Goal: Task Accomplishment & Management: Manage account settings

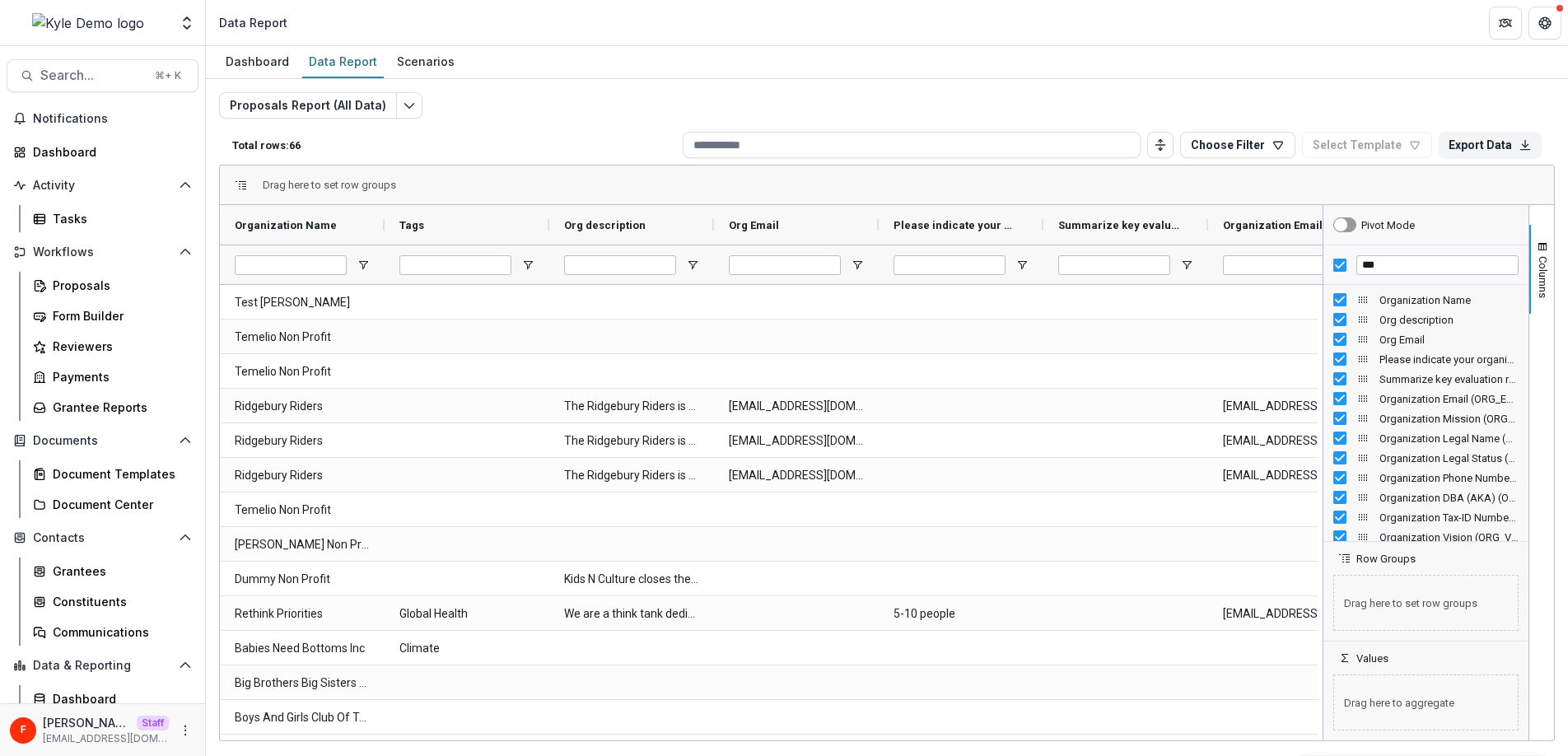
scroll to position [70, 0]
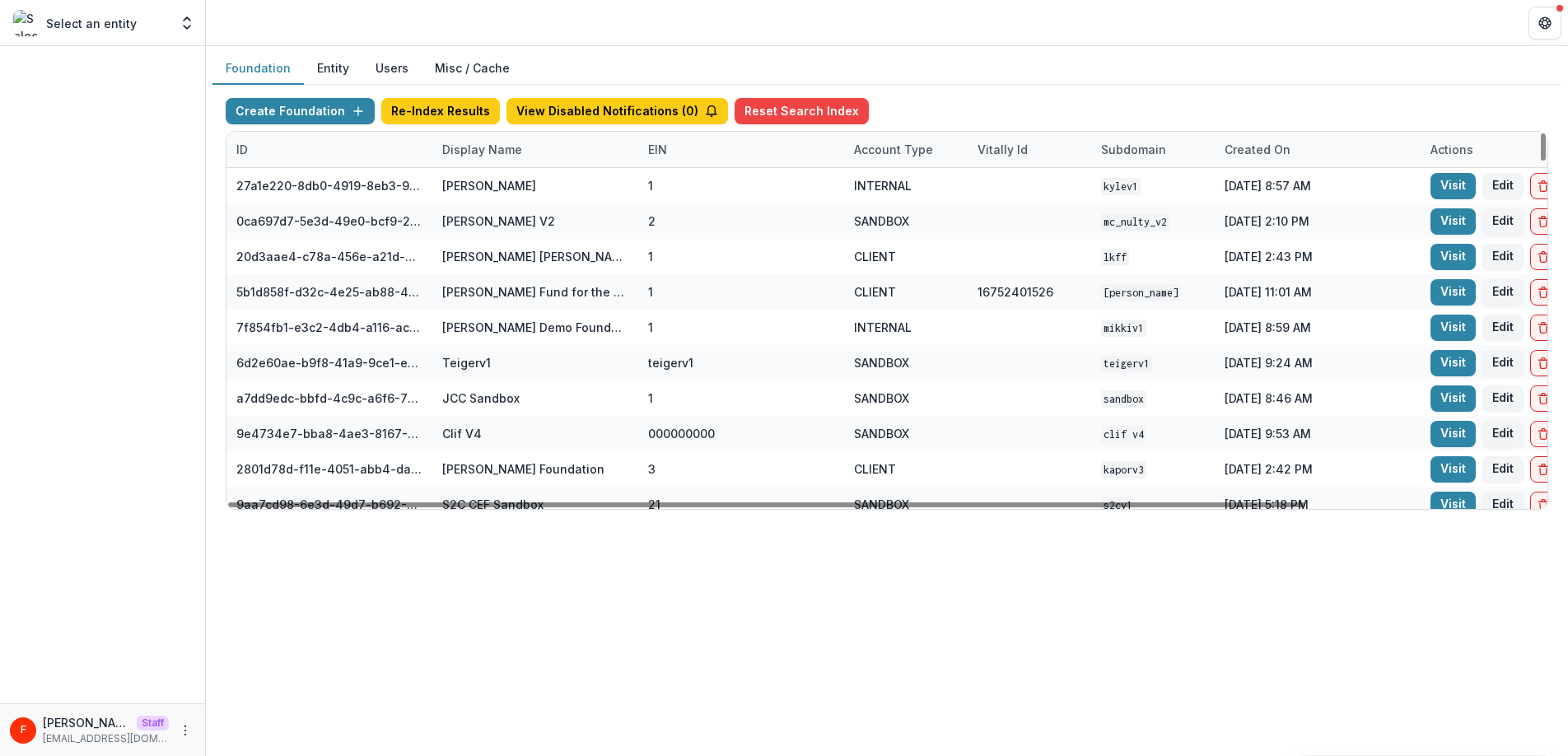
click at [496, 154] on div "Display Name" at bounding box center [482, 150] width 99 height 17
click at [493, 186] on input at bounding box center [534, 187] width 198 height 26
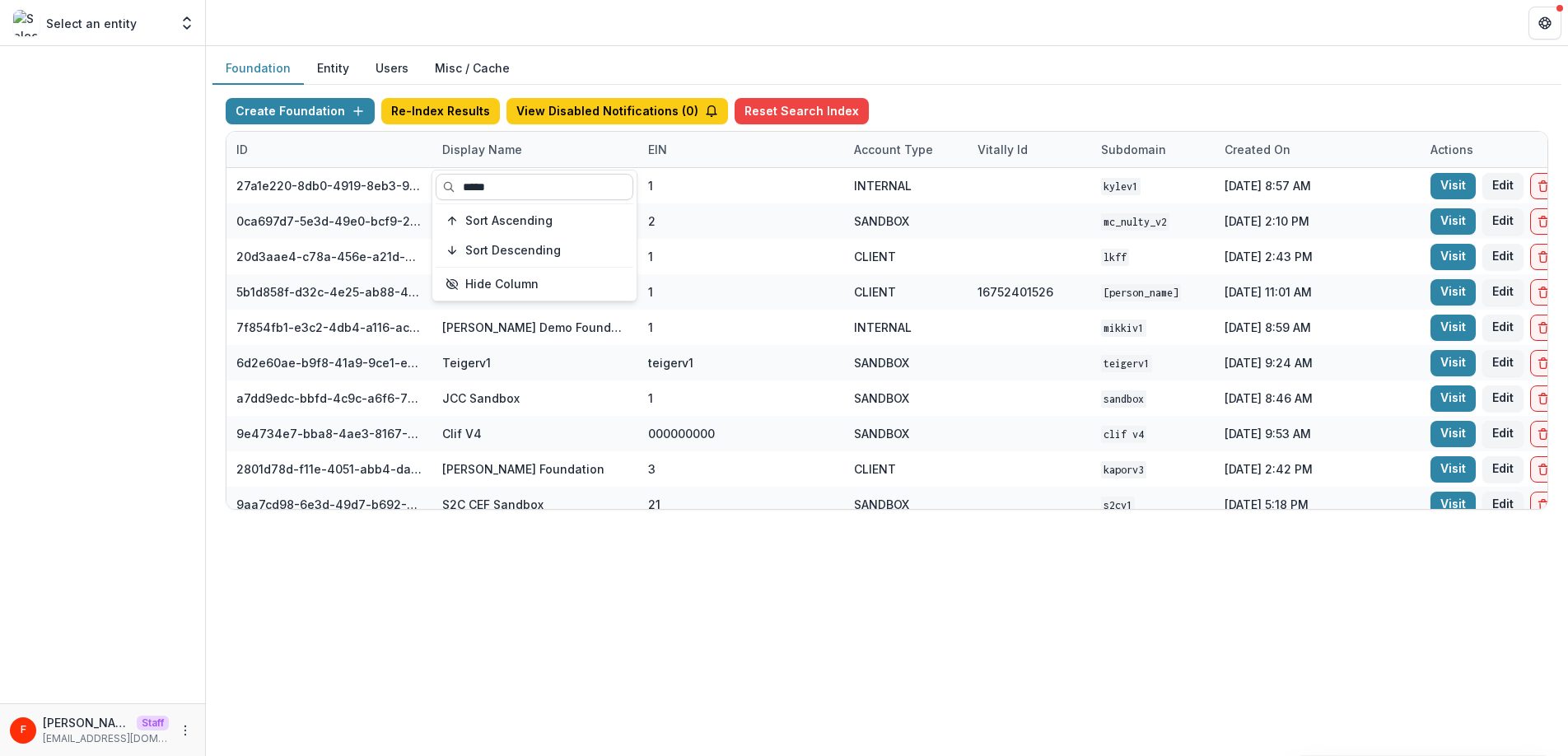
type input "*****"
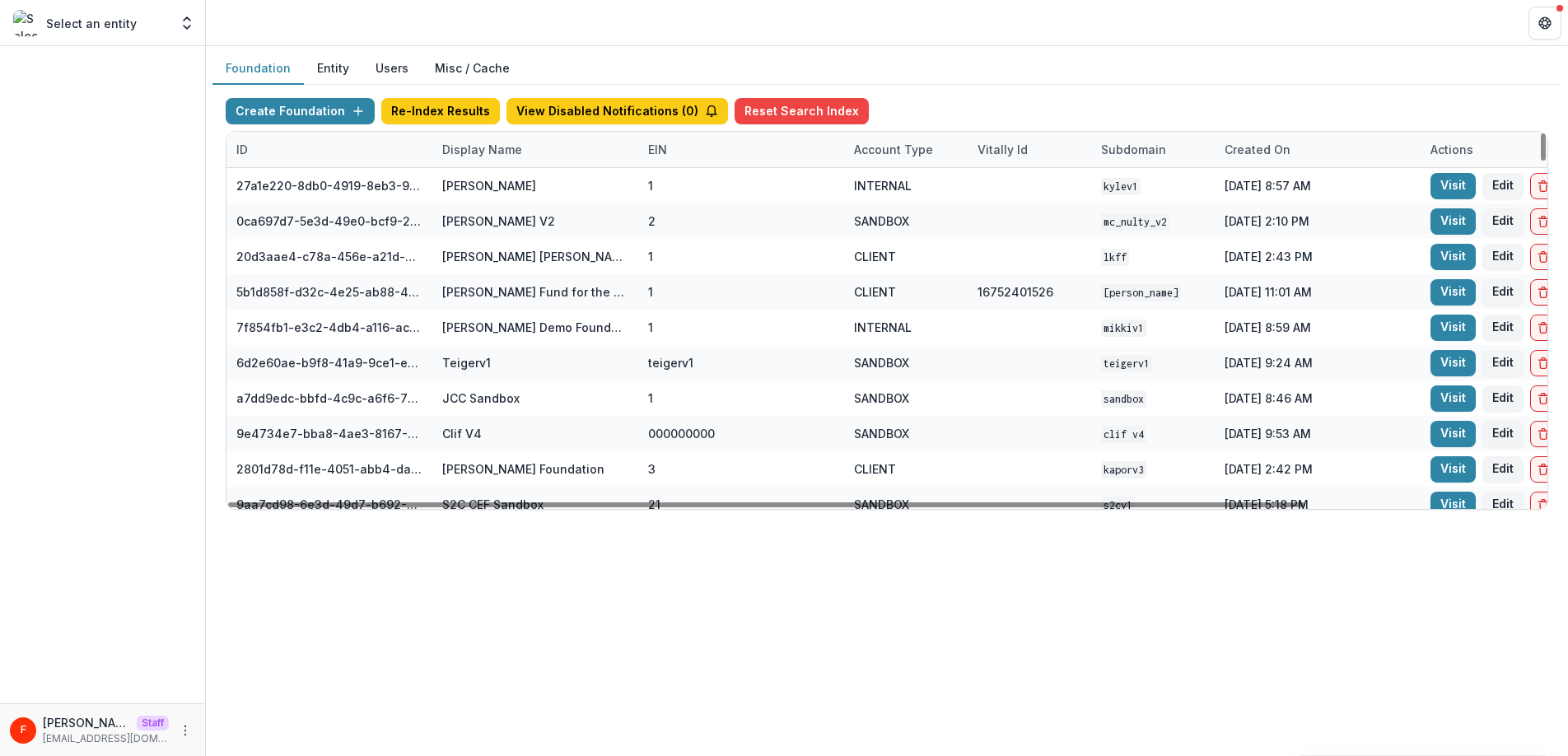
click at [492, 153] on div "Display Name" at bounding box center [482, 150] width 99 height 17
click at [513, 189] on input at bounding box center [534, 187] width 198 height 26
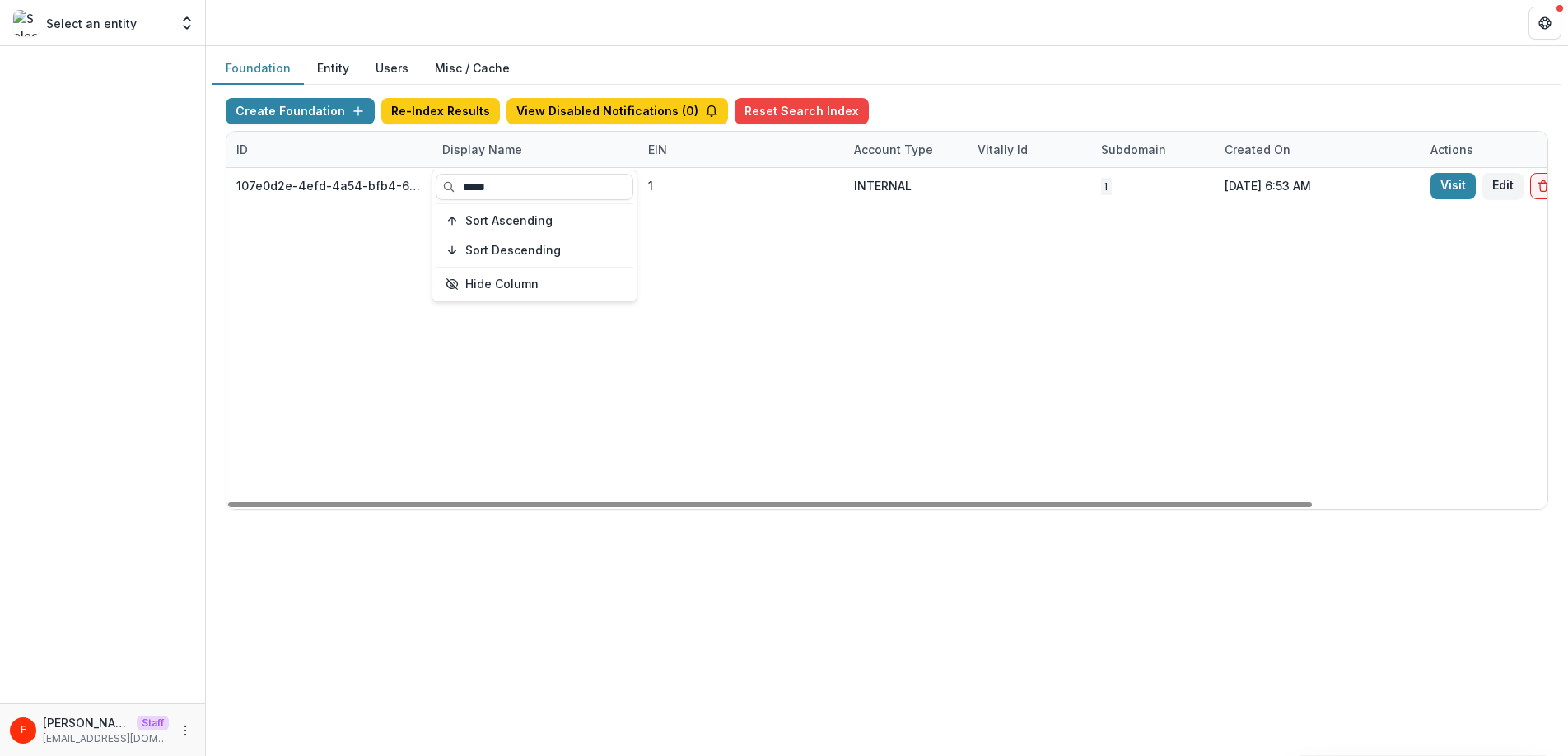
type input "*****"
click at [1157, 345] on div "107e0d2e-4efd-4a54-bfb4-6fb8daf82b33 Fanny Foundation 1 INTERNAL 1 [DATE] 6:53 …" at bounding box center [1029, 338] width 1605 height 341
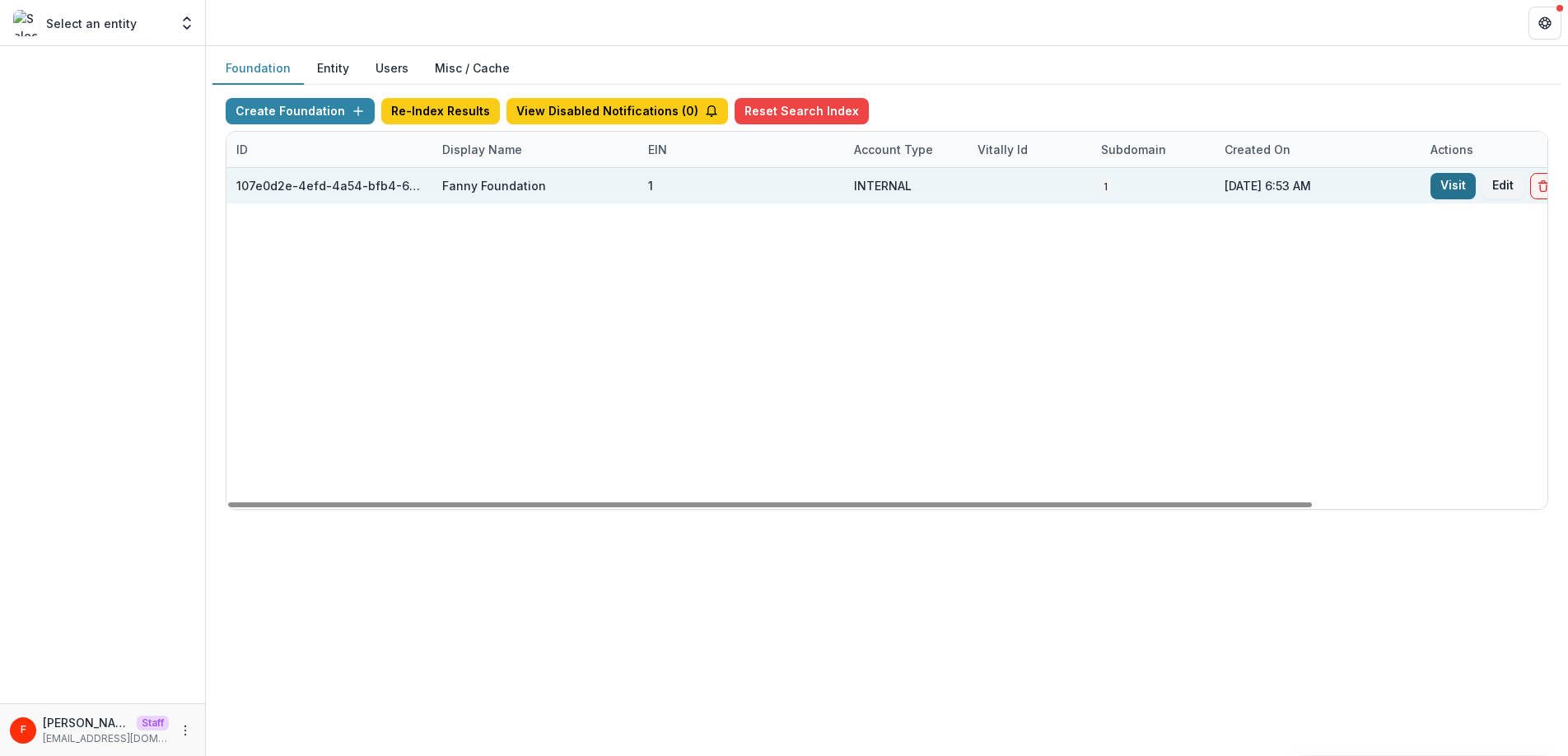
click at [1450, 185] on link "Visit" at bounding box center [1453, 186] width 45 height 26
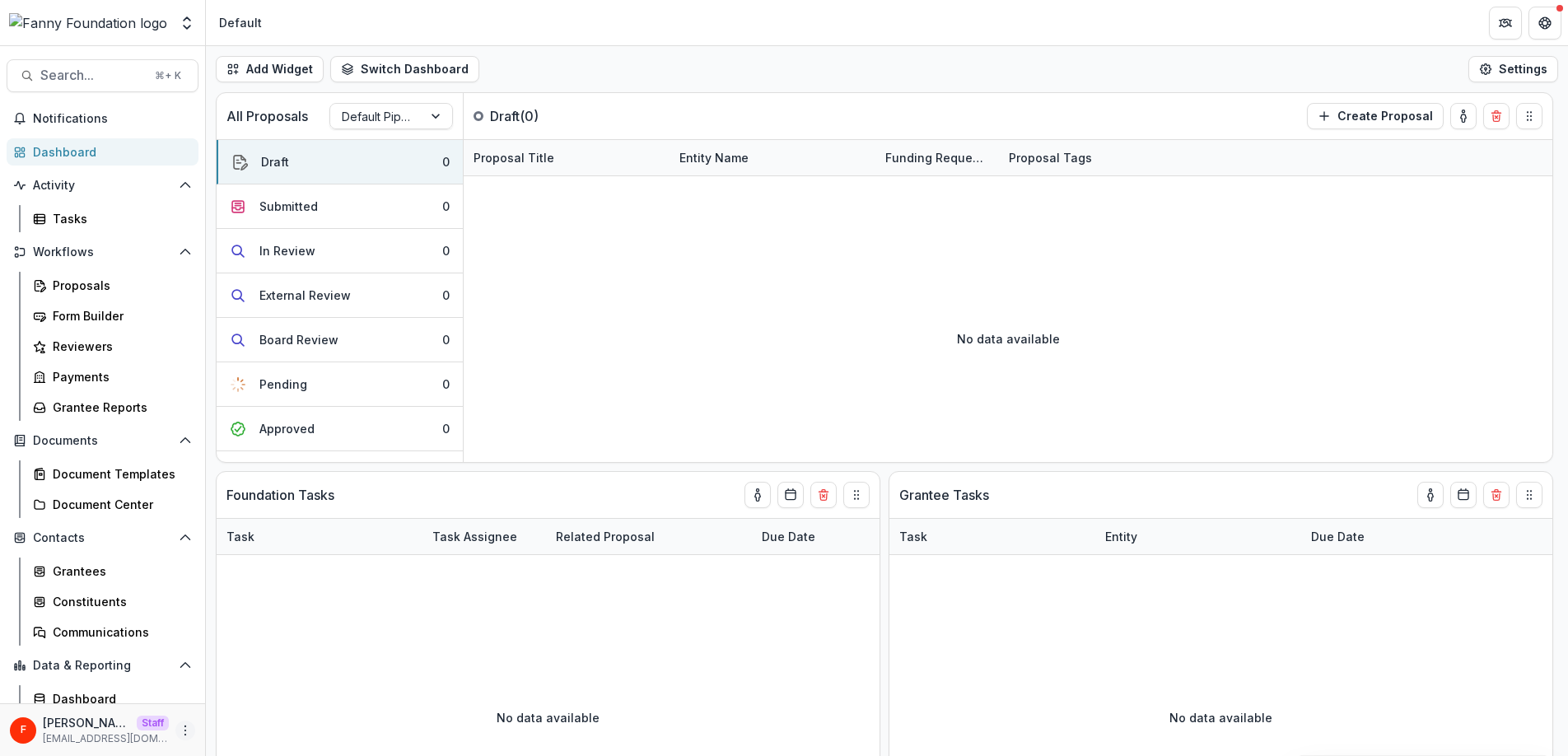
click at [181, 726] on icon "More" at bounding box center [185, 730] width 13 height 13
click at [280, 691] on link "User Settings" at bounding box center [288, 695] width 176 height 27
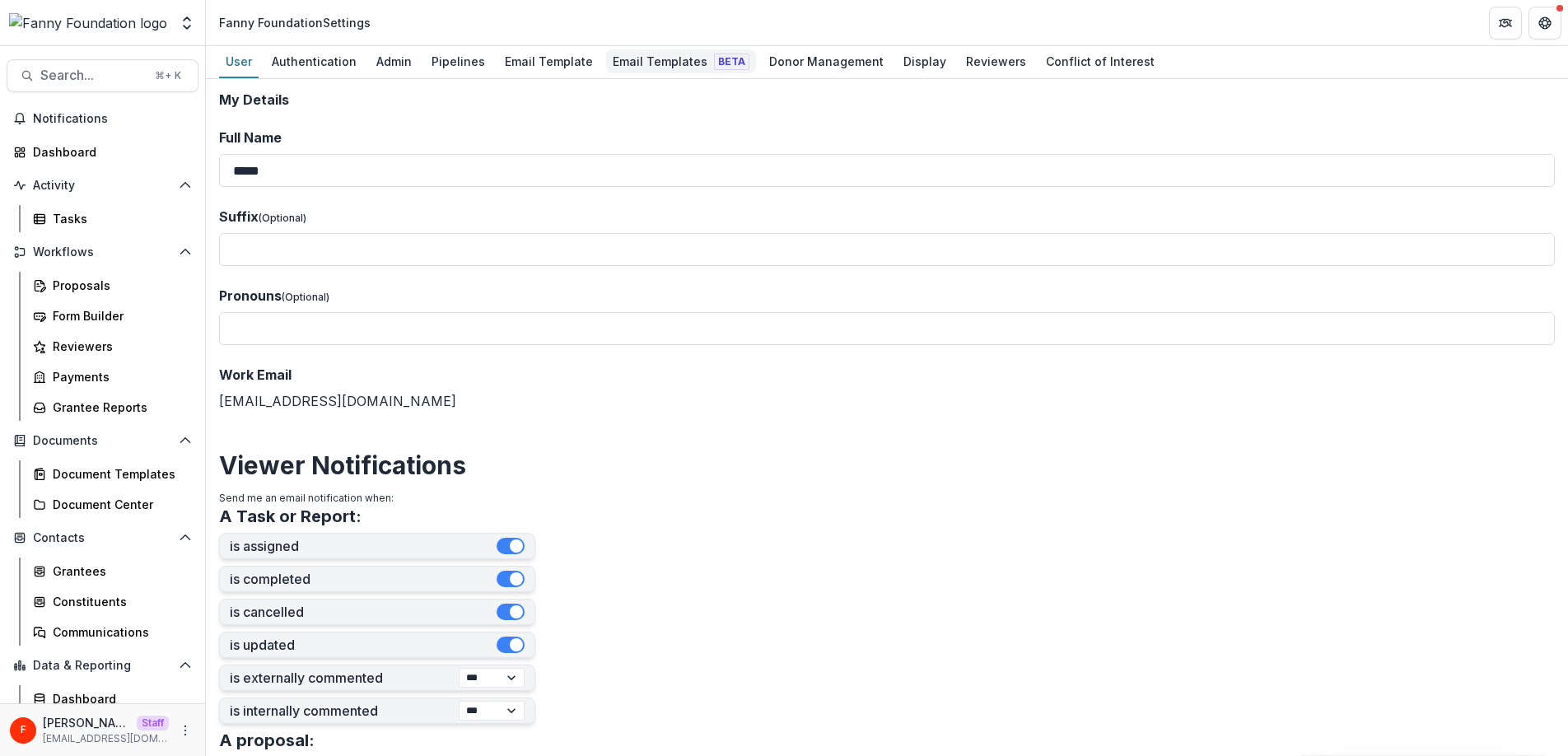
click at [644, 60] on div "Email Templates Beta" at bounding box center [681, 61] width 150 height 24
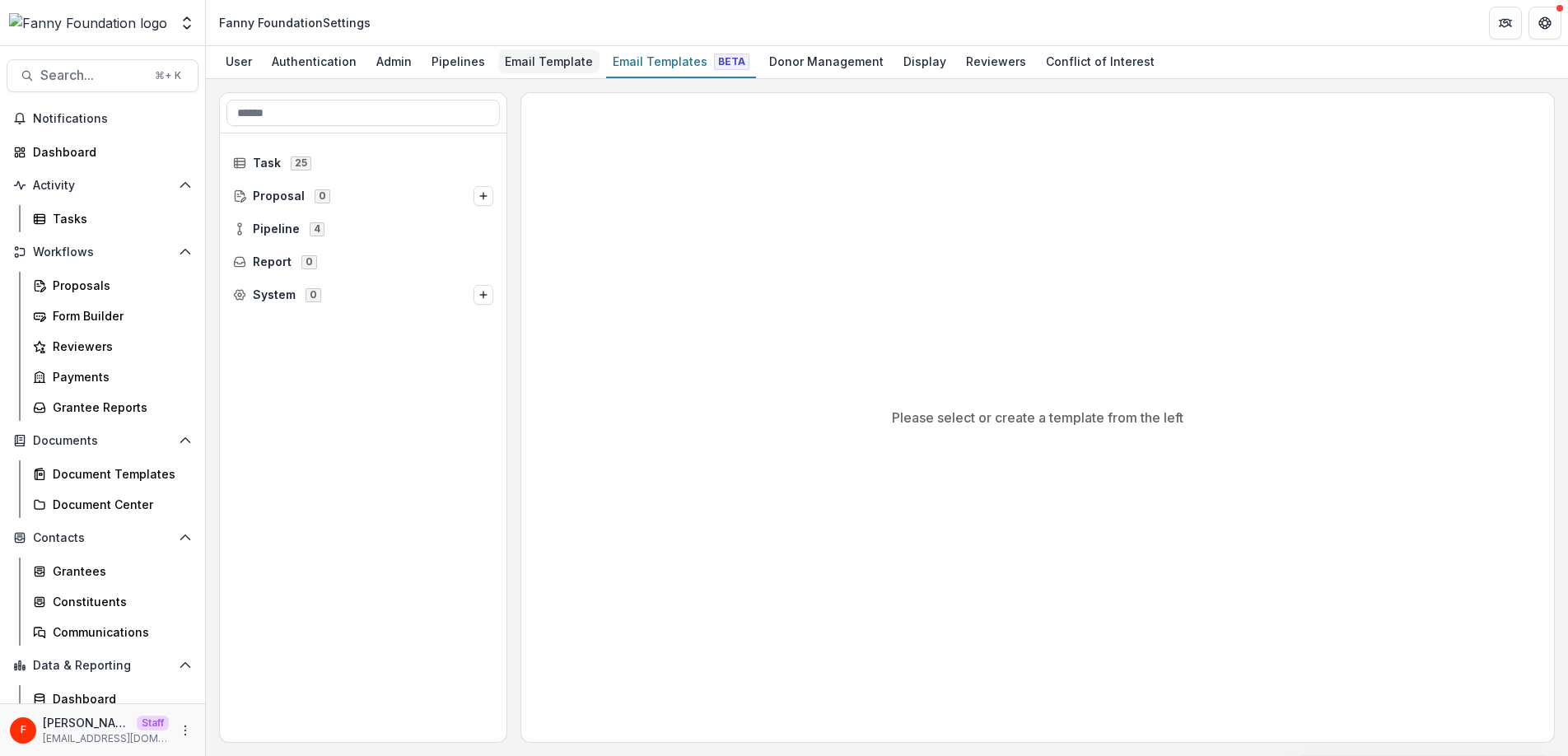
click at [546, 67] on div "Email Template" at bounding box center [549, 61] width 101 height 24
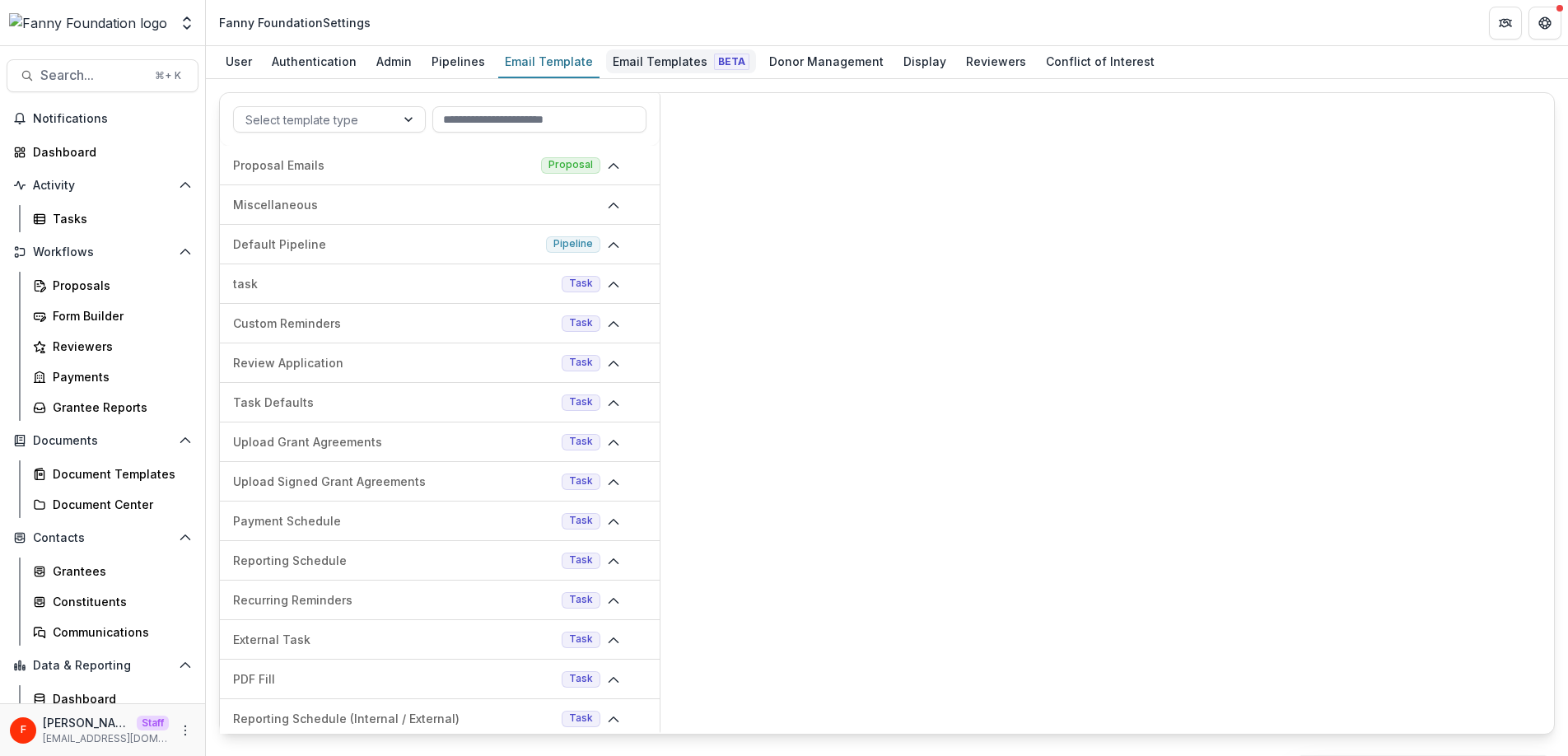
click at [678, 59] on div "Email Templates Beta" at bounding box center [681, 61] width 150 height 24
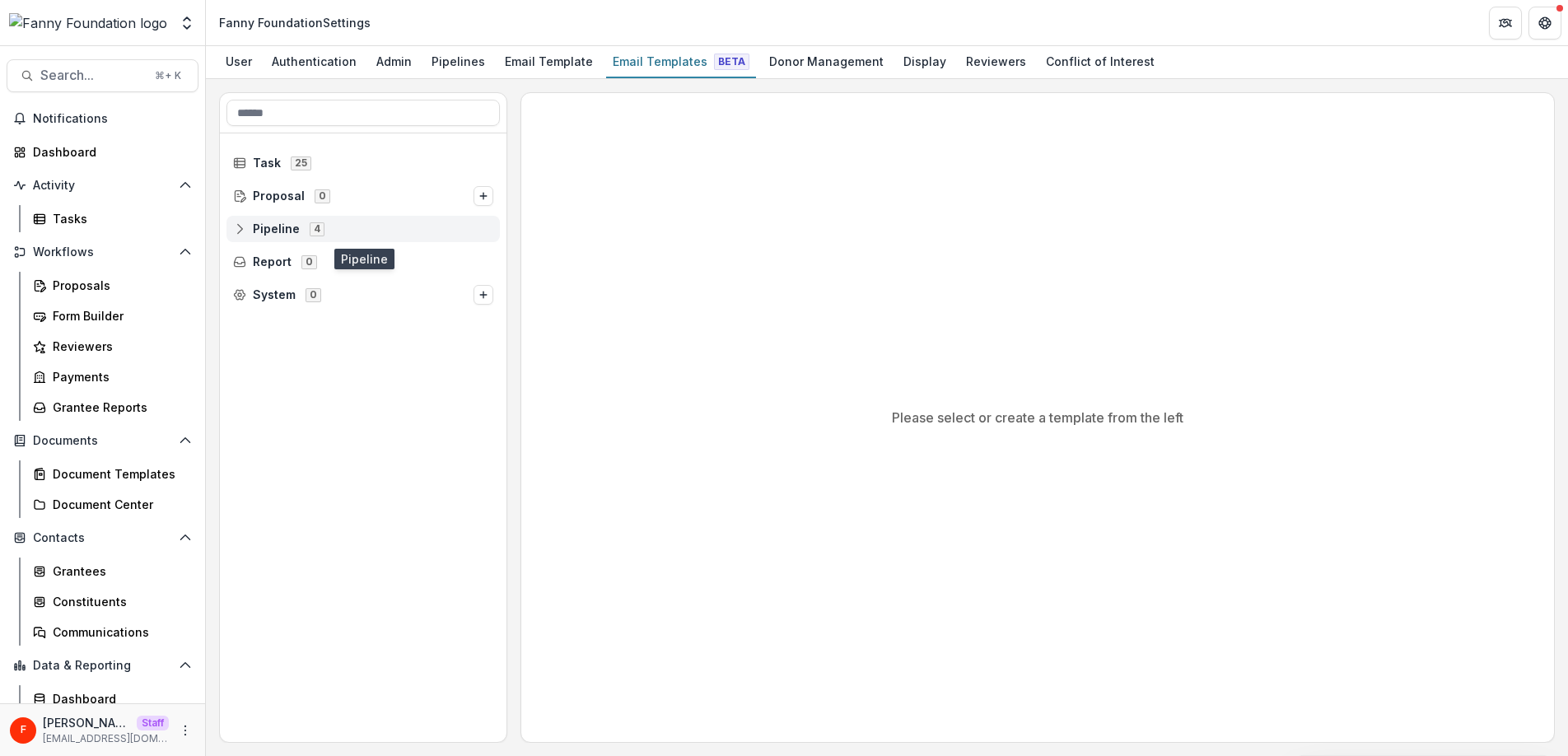
click at [293, 228] on span "Pipeline" at bounding box center [276, 229] width 47 height 14
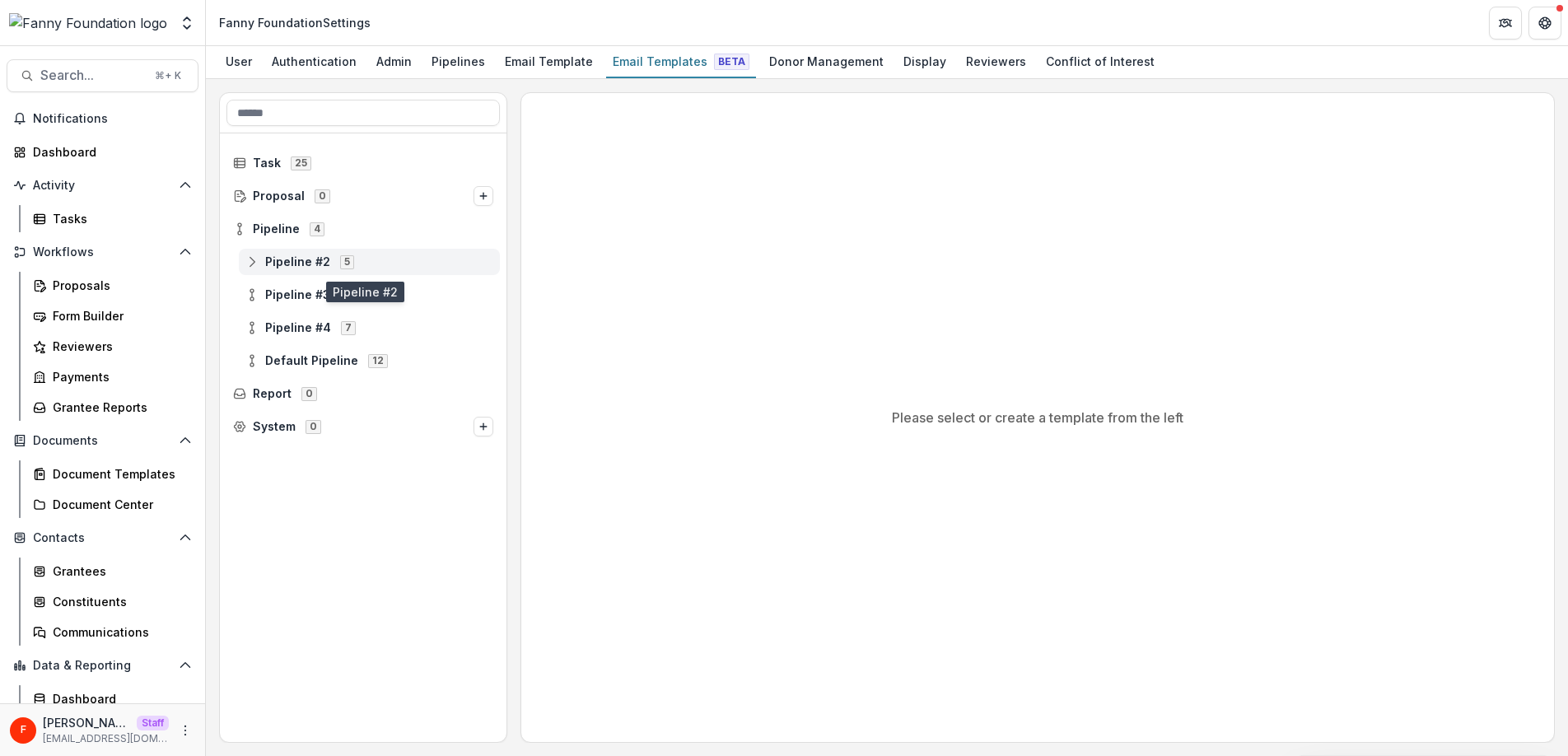
click at [300, 261] on span "Pipeline #2" at bounding box center [297, 262] width 65 height 14
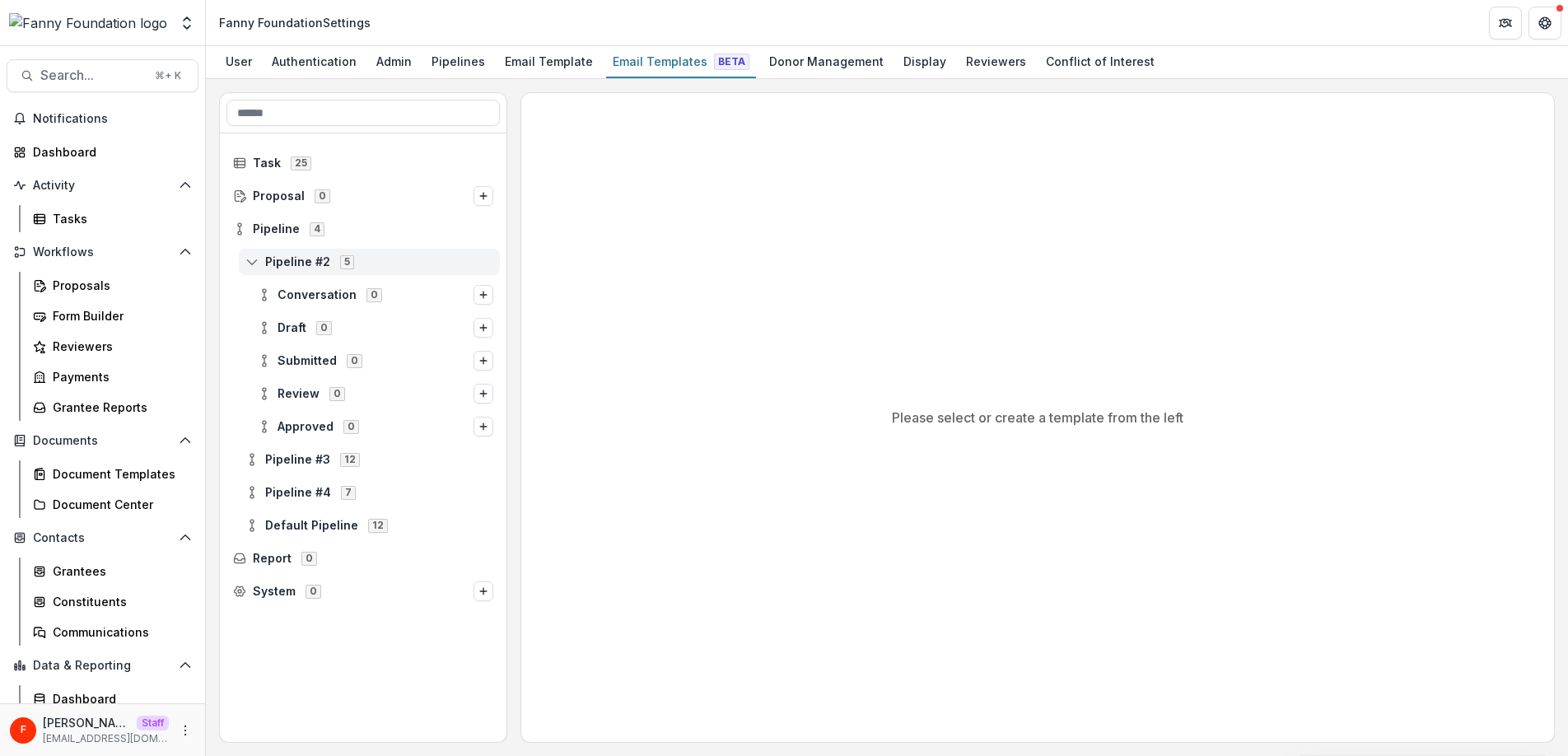
click at [255, 261] on icon at bounding box center [252, 262] width 13 height 13
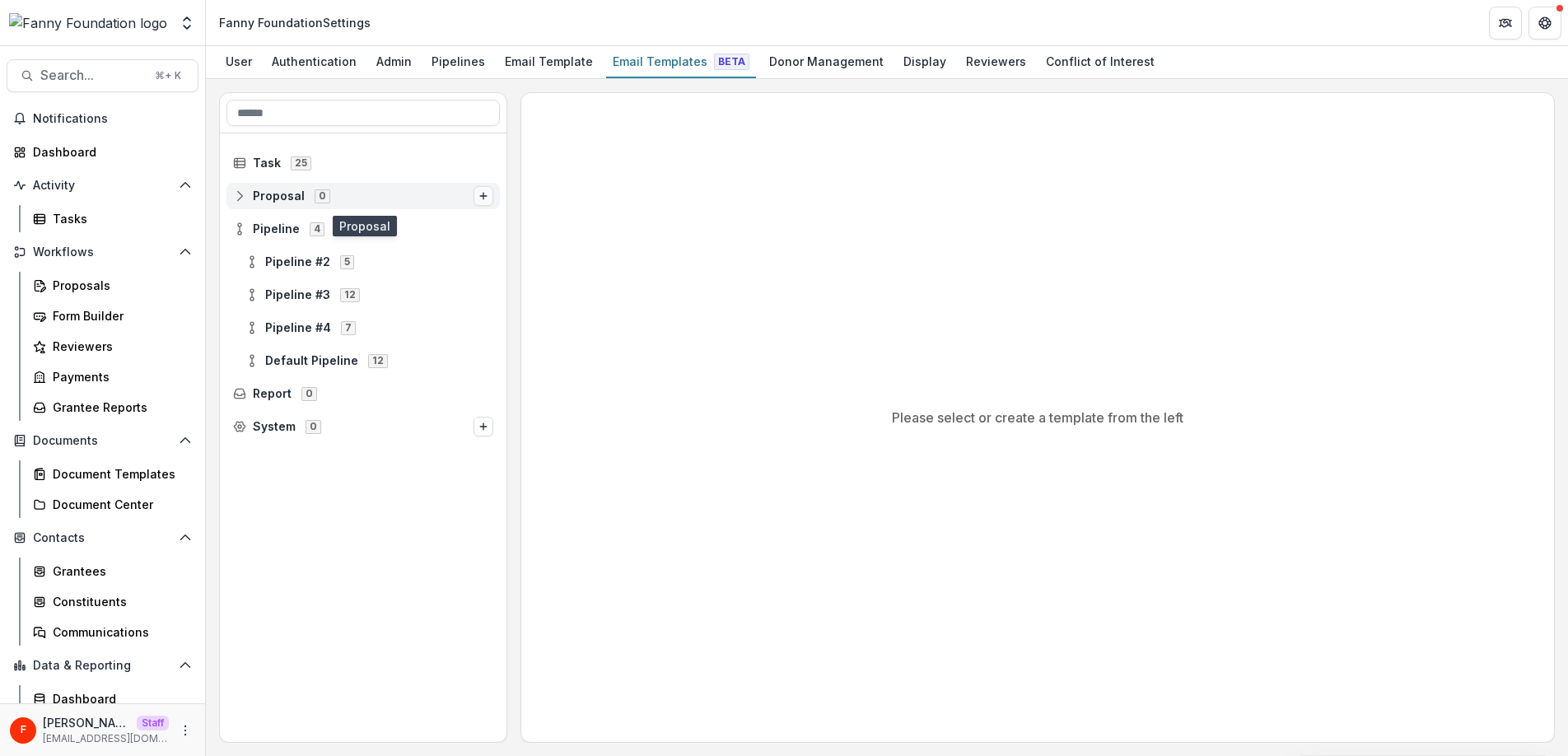
click at [480, 193] on icon "Options" at bounding box center [483, 195] width 10 height 10
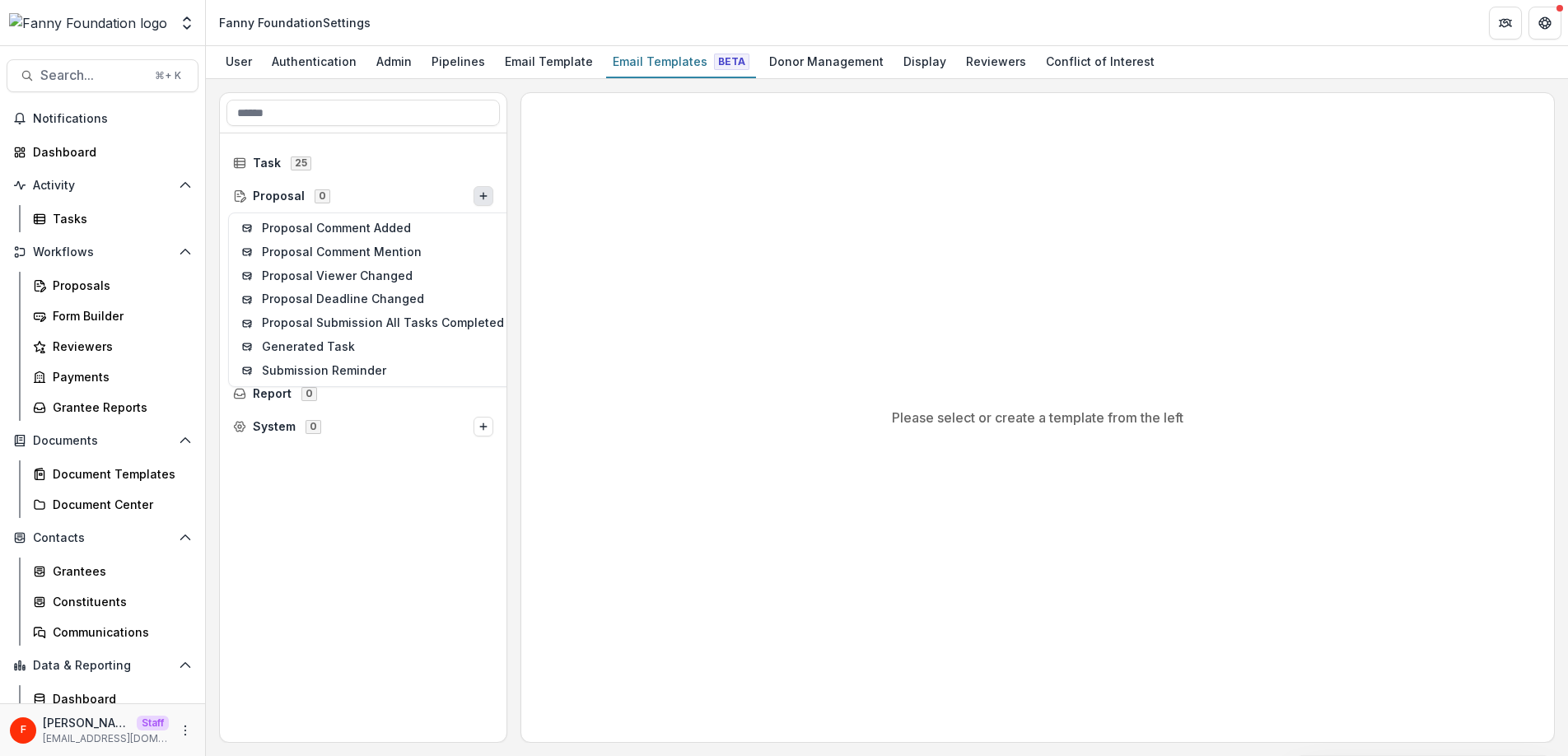
click at [377, 530] on div "Task 25 Proposal 0 Proposal Comment Added Proposal Comment Mention Proposal Vie…" at bounding box center [363, 438] width 287 height 609
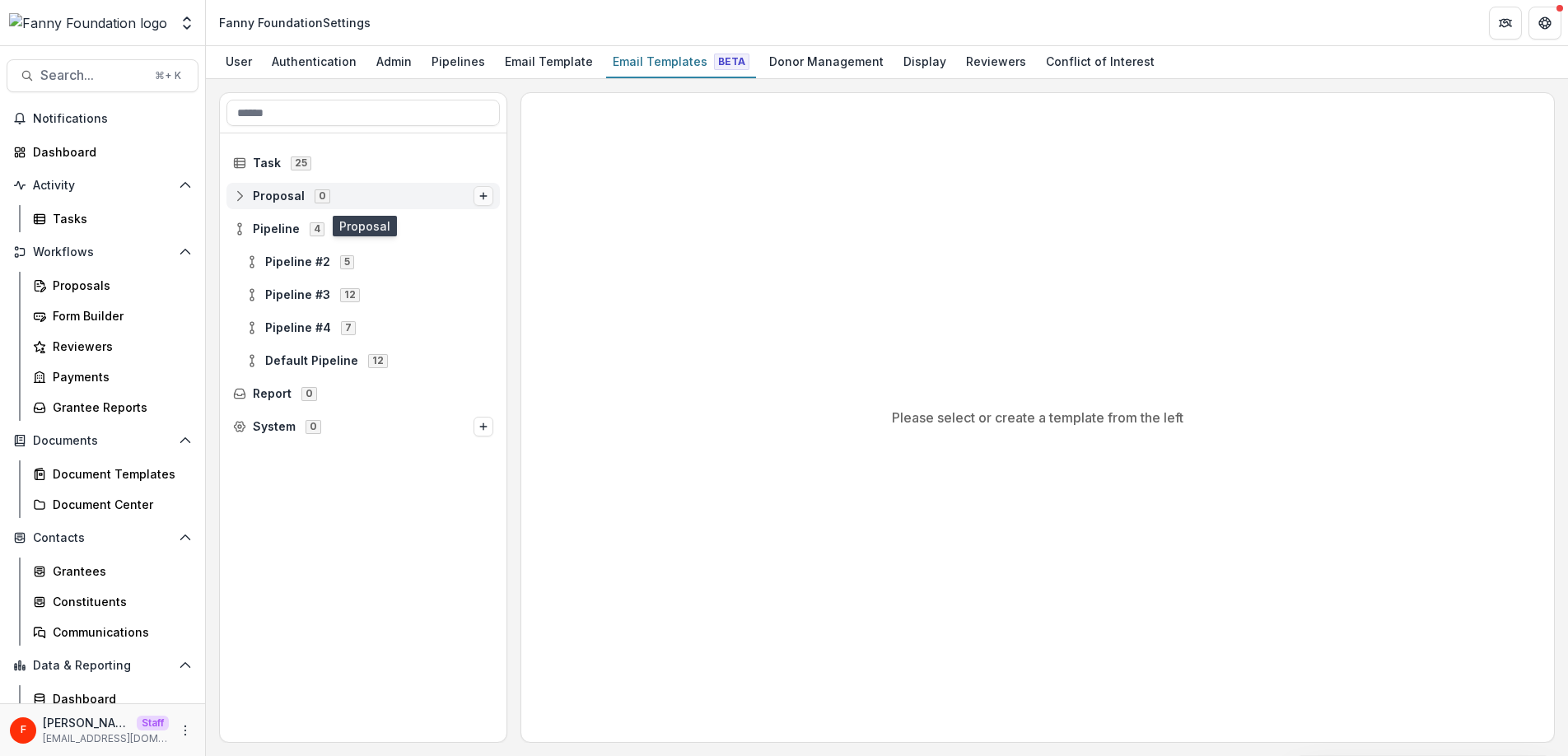
click at [486, 196] on line "Options" at bounding box center [484, 196] width 7 height 0
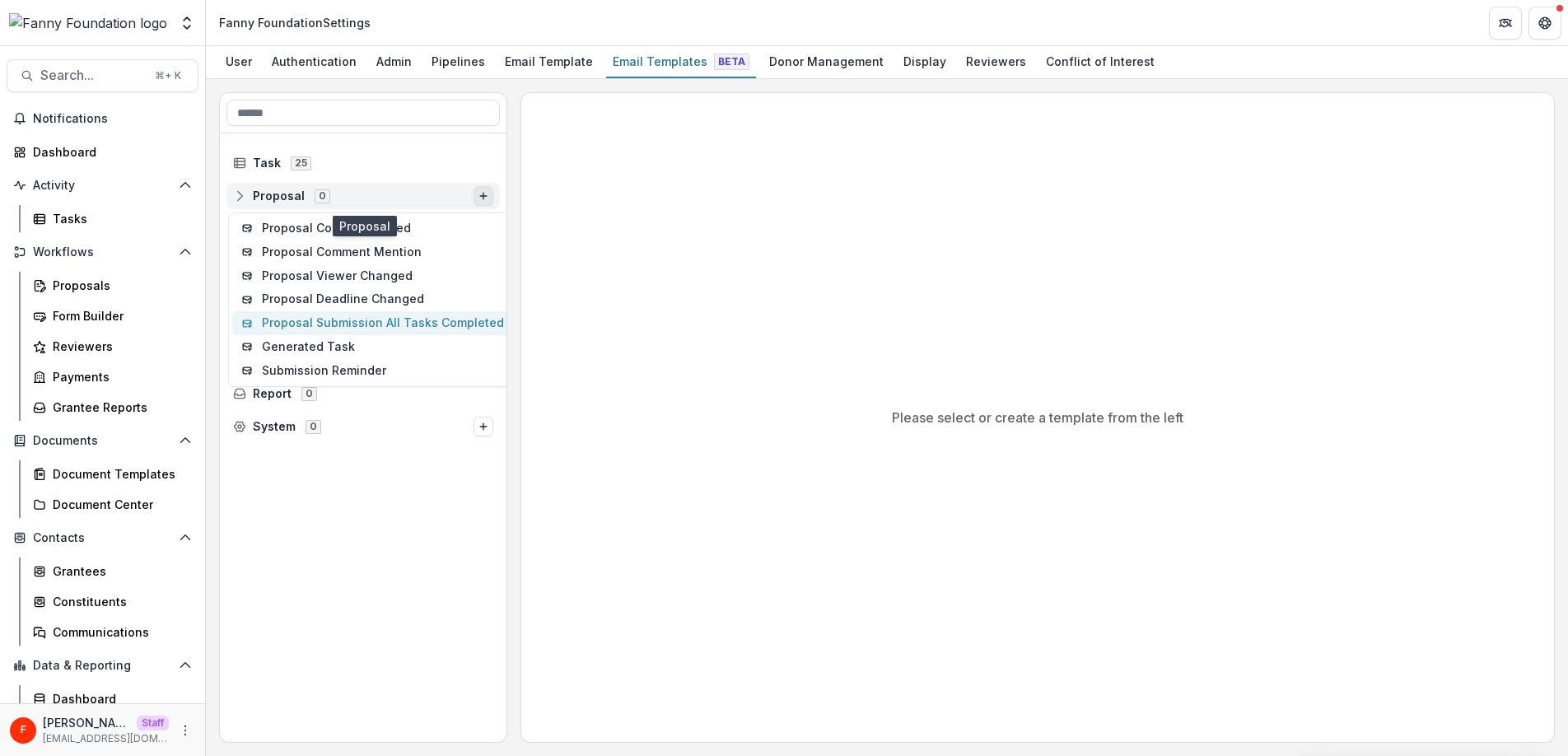
click at [404, 320] on button "Proposal Submission All Tasks Completed" at bounding box center [372, 323] width 282 height 24
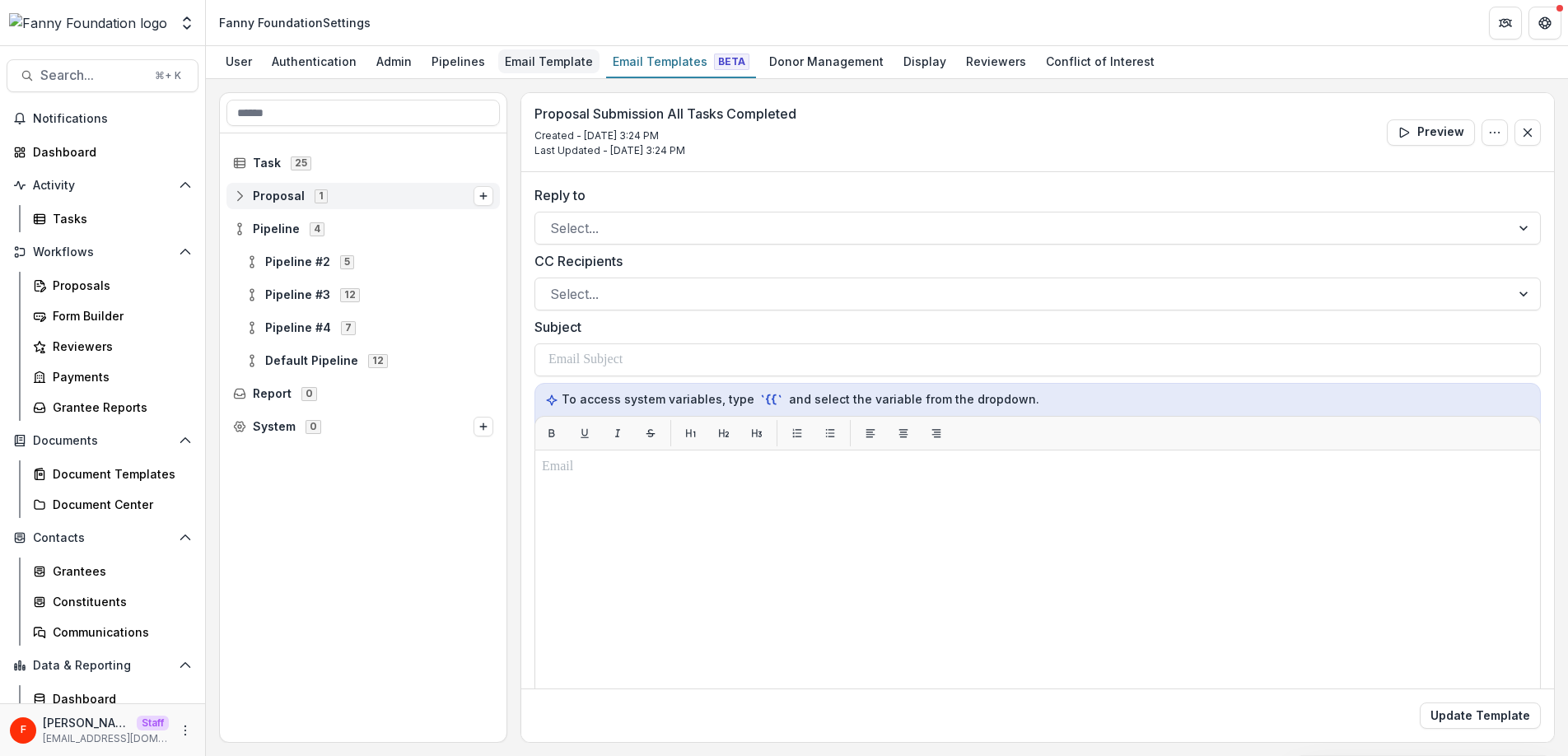
click at [543, 64] on div "Email Template" at bounding box center [549, 61] width 101 height 24
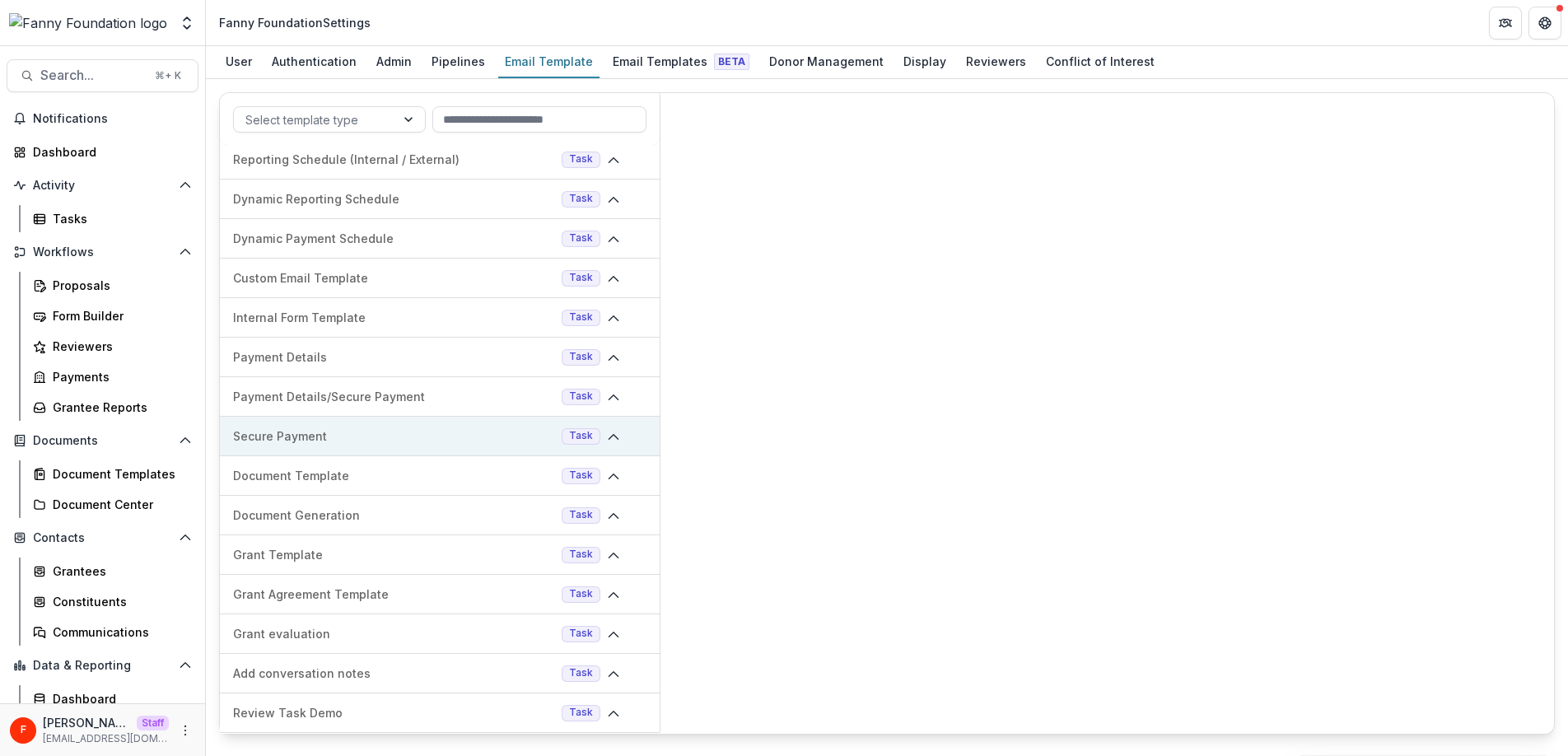
scroll to position [561, 0]
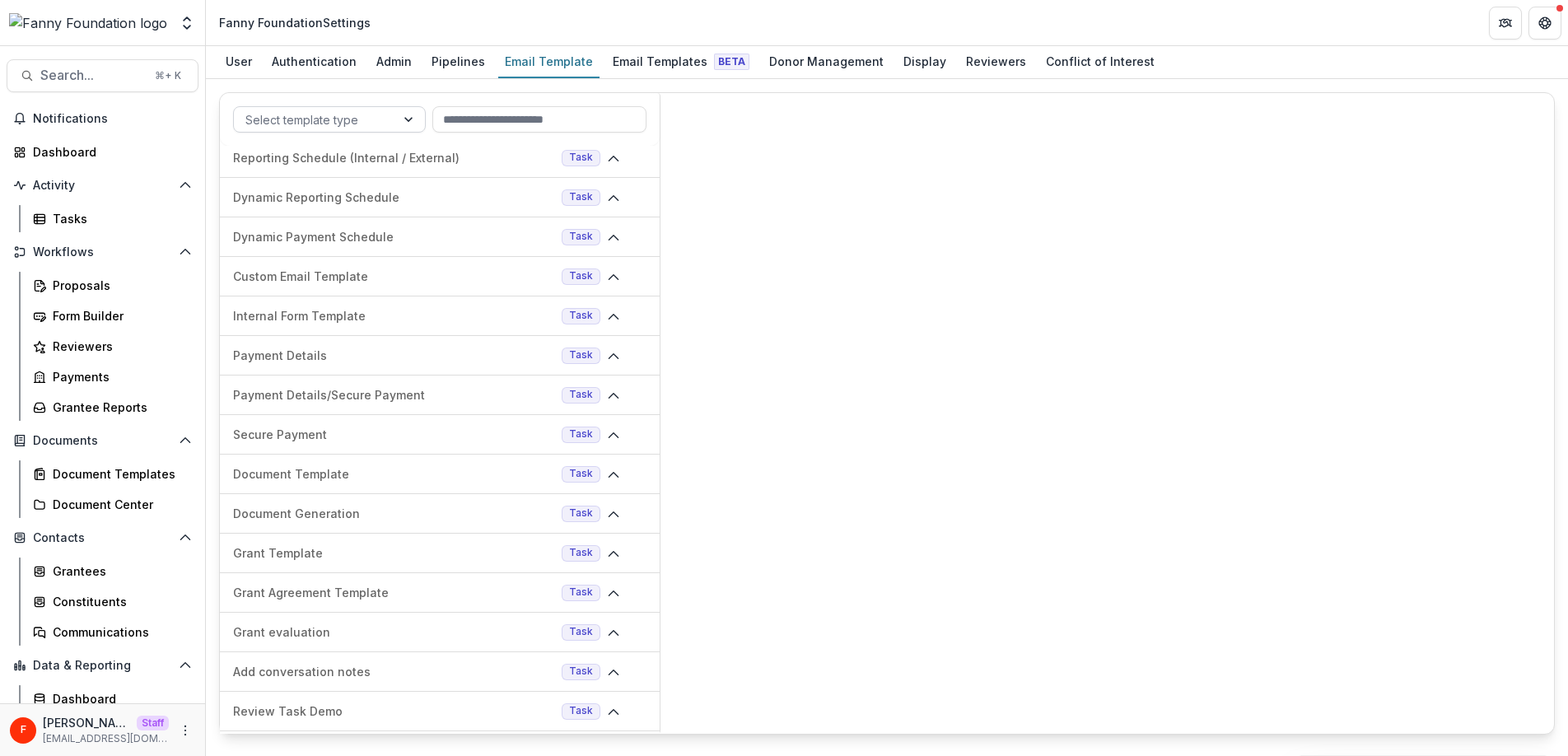
click at [340, 120] on div at bounding box center [315, 120] width 139 height 21
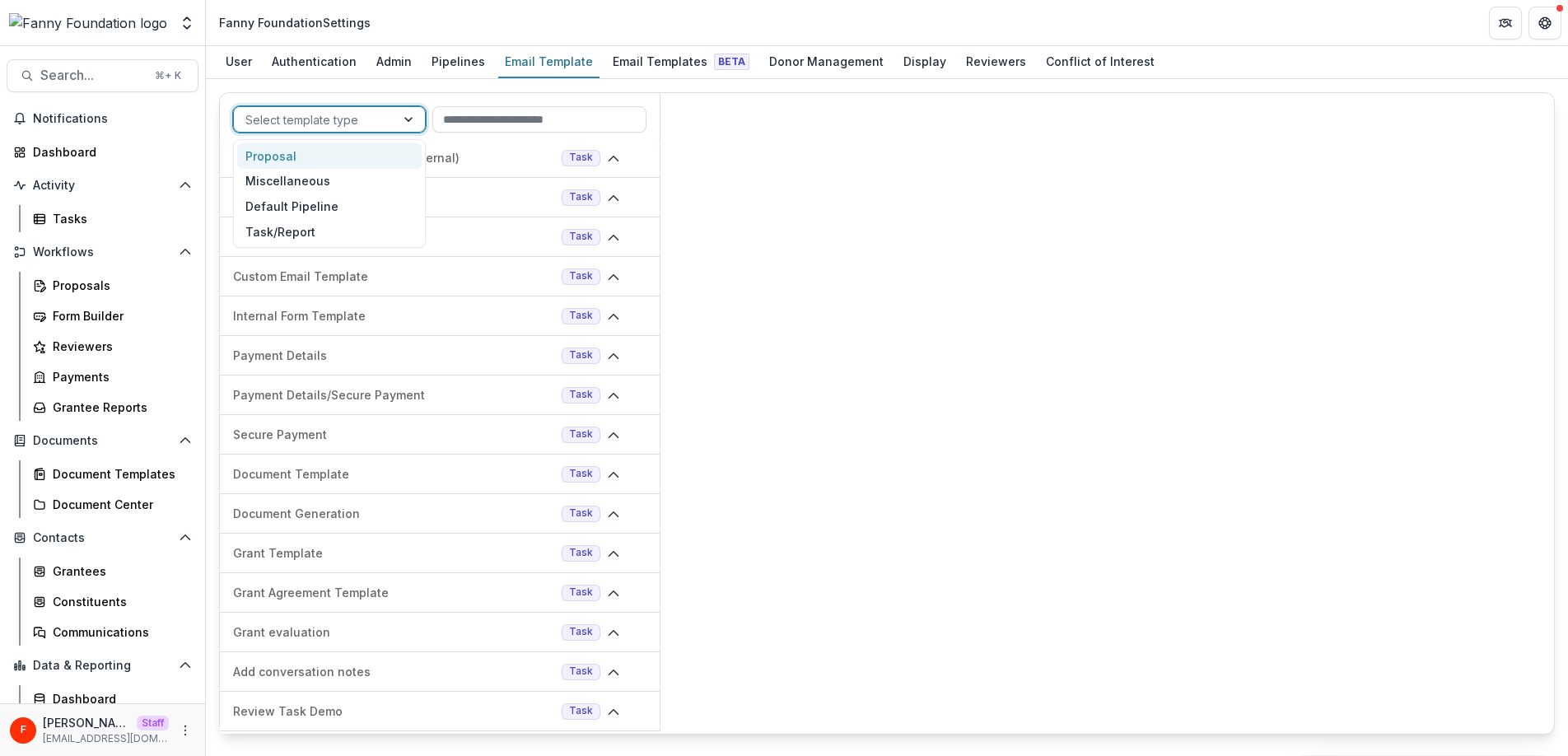
click at [330, 160] on div "Proposal" at bounding box center [329, 155] width 185 height 25
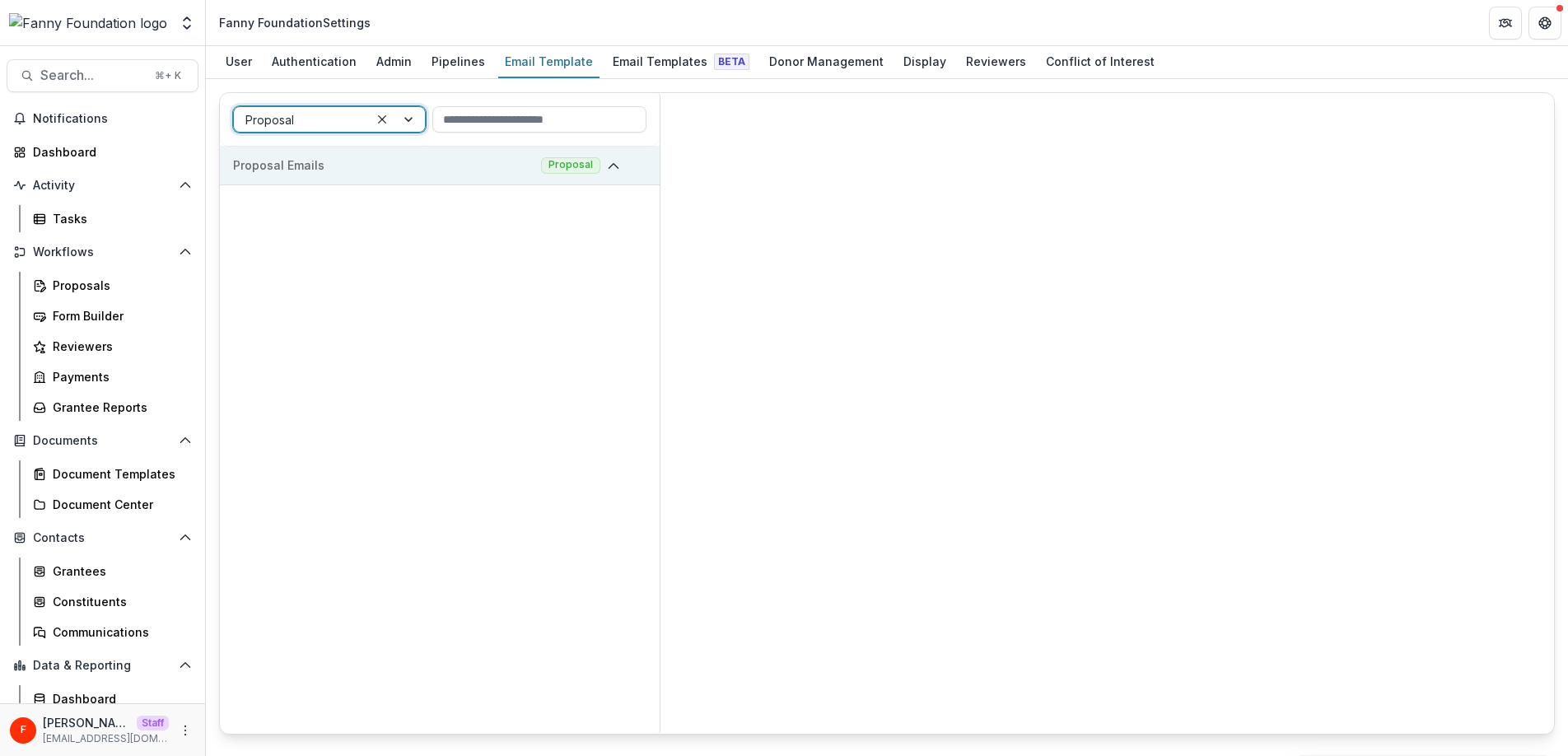
click at [405, 167] on p "Proposal Emails" at bounding box center [384, 165] width 302 height 17
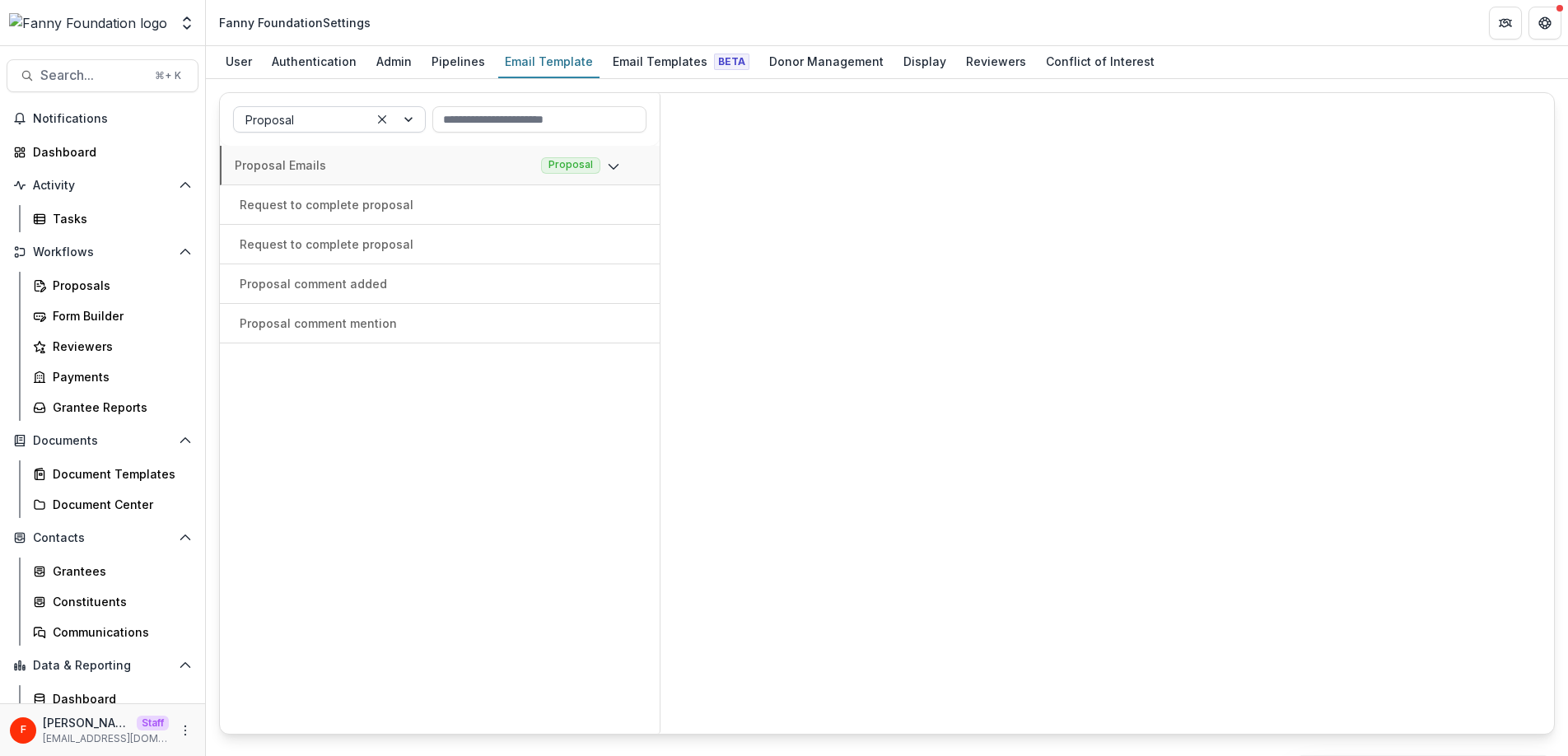
click at [309, 119] on div at bounding box center [302, 120] width 112 height 21
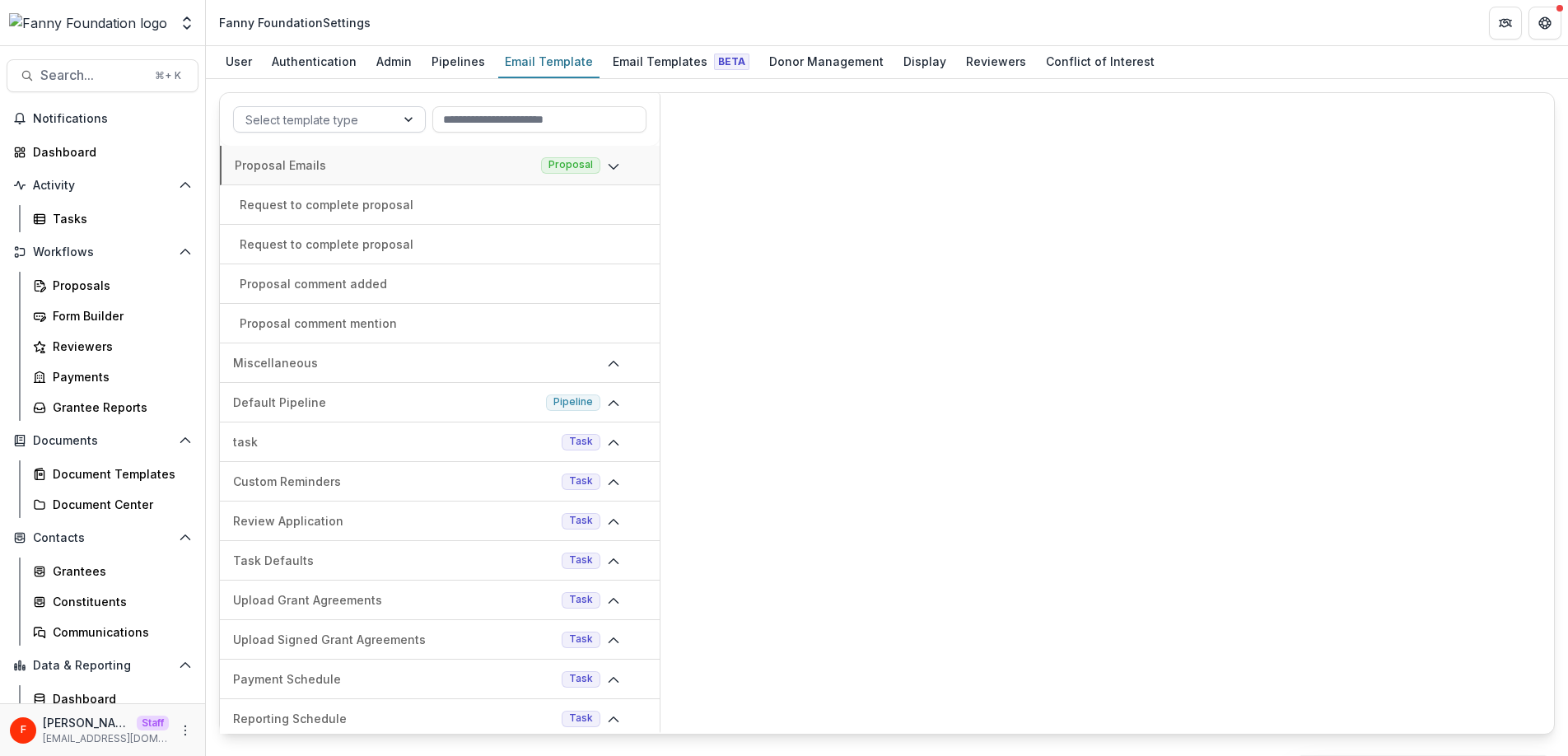
click at [735, 228] on div at bounding box center [1107, 413] width 893 height 641
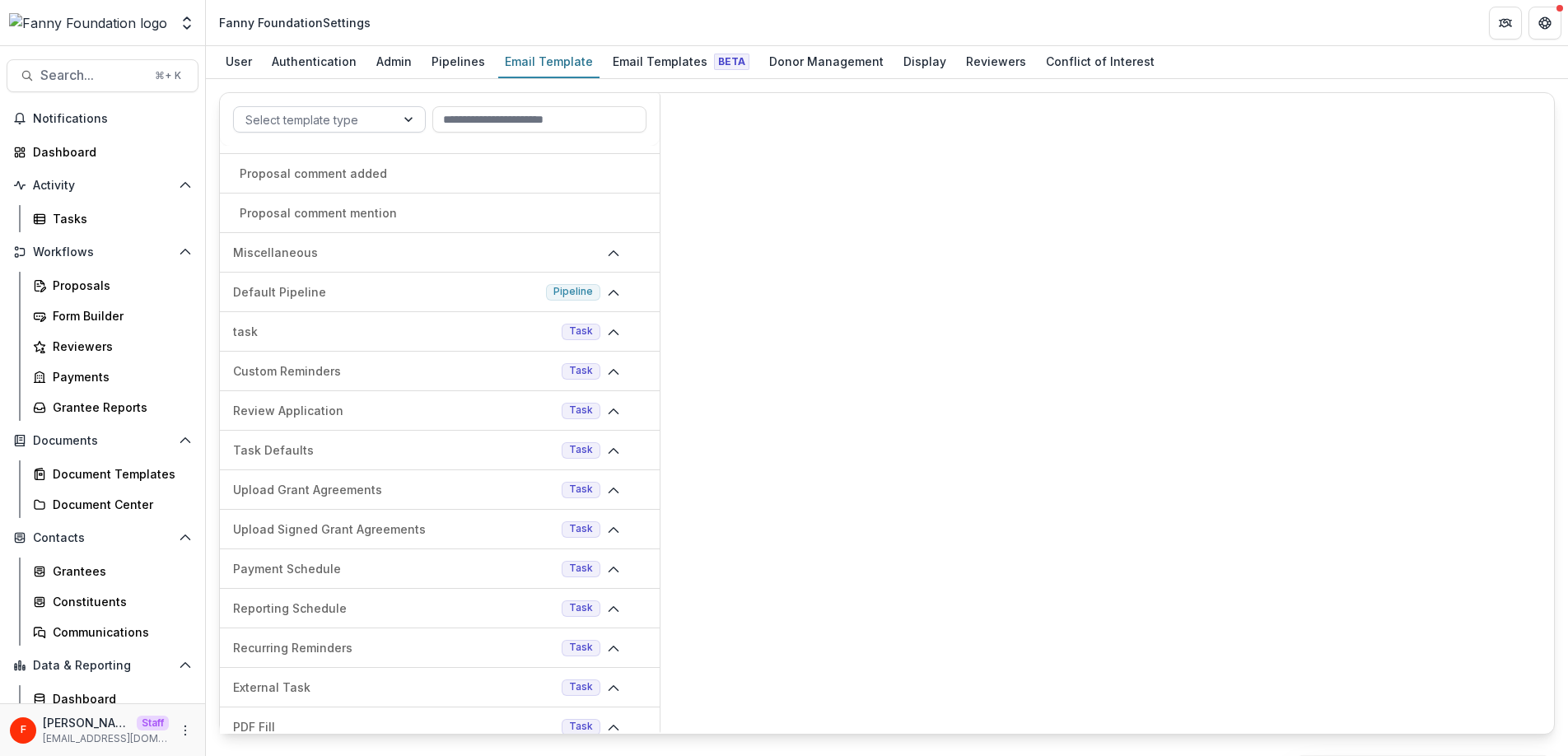
scroll to position [112, 0]
click at [609, 330] on icon at bounding box center [613, 331] width 13 height 13
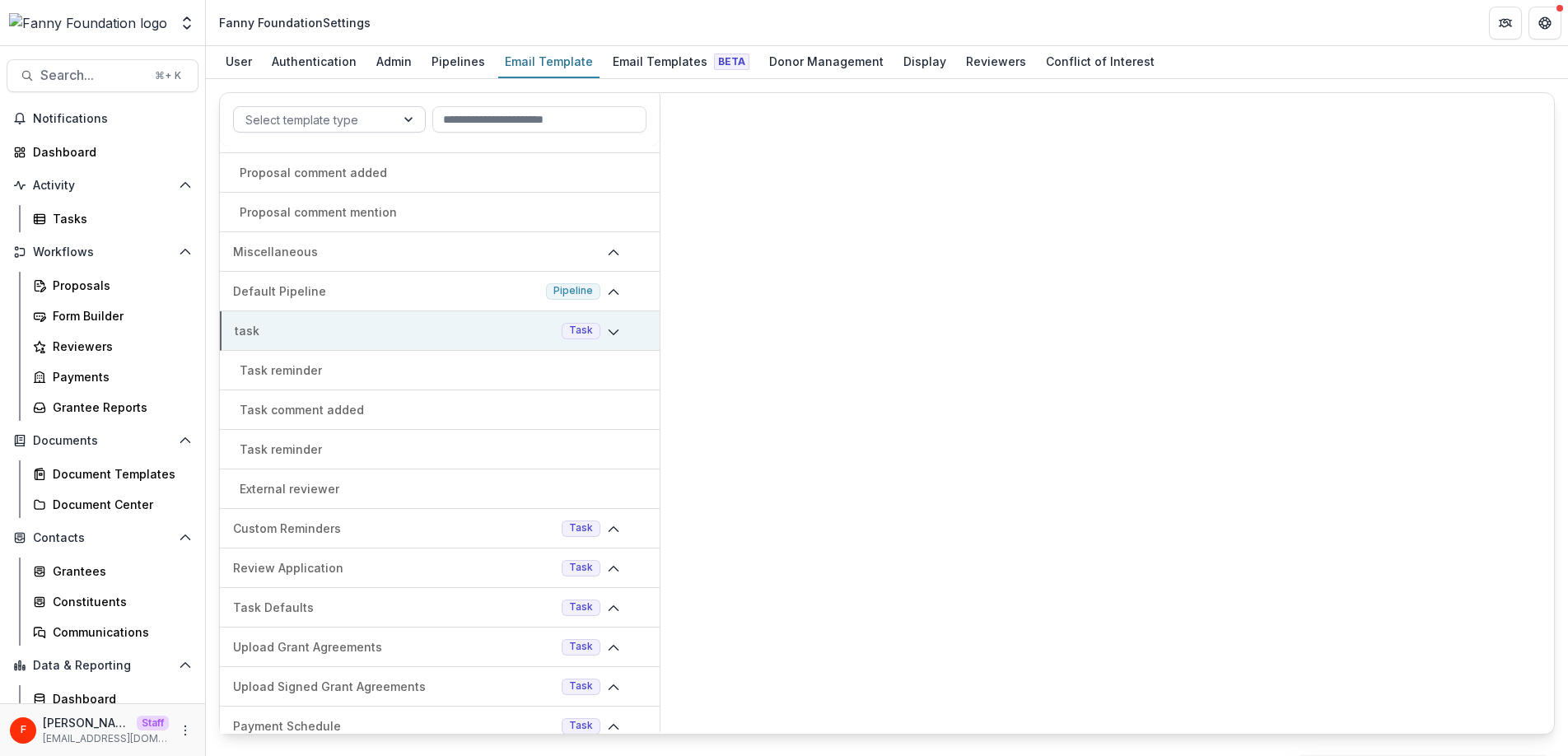
click at [610, 332] on polyline at bounding box center [613, 333] width 9 height 5
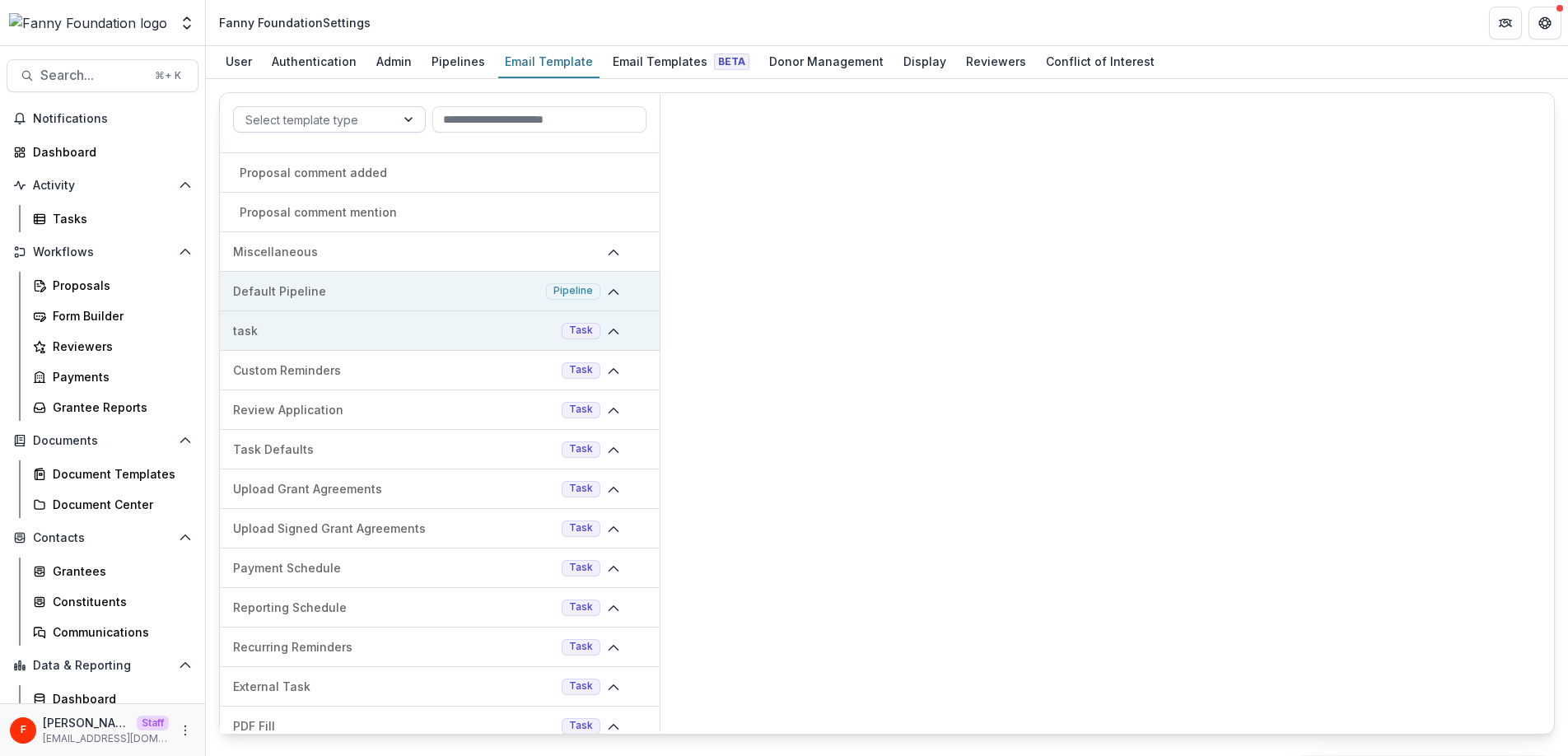
click at [608, 296] on icon at bounding box center [613, 292] width 13 height 13
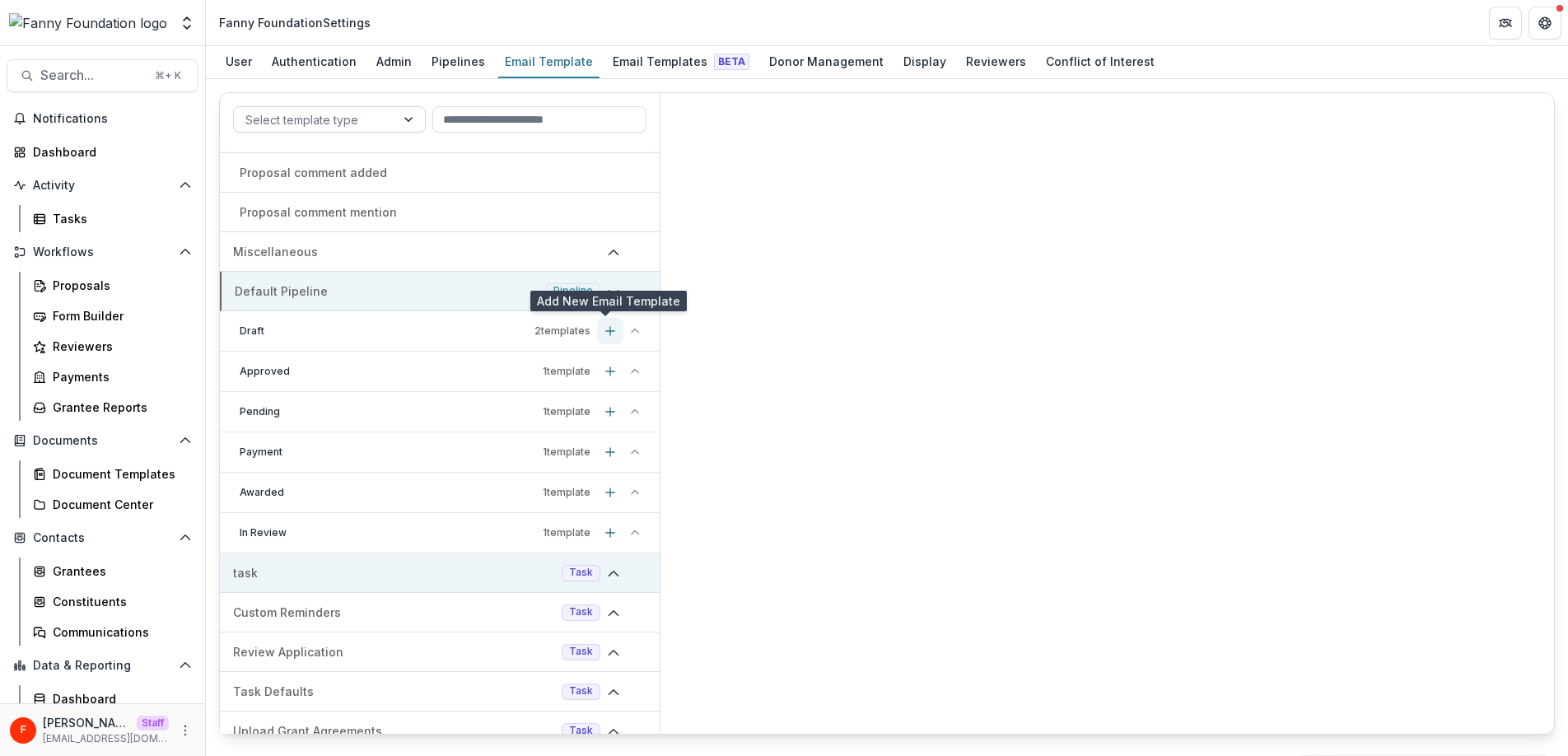
click at [603, 327] on icon "Add template" at bounding box center [609, 330] width 13 height 13
click at [557, 330] on p "3 template s" at bounding box center [562, 330] width 56 height 15
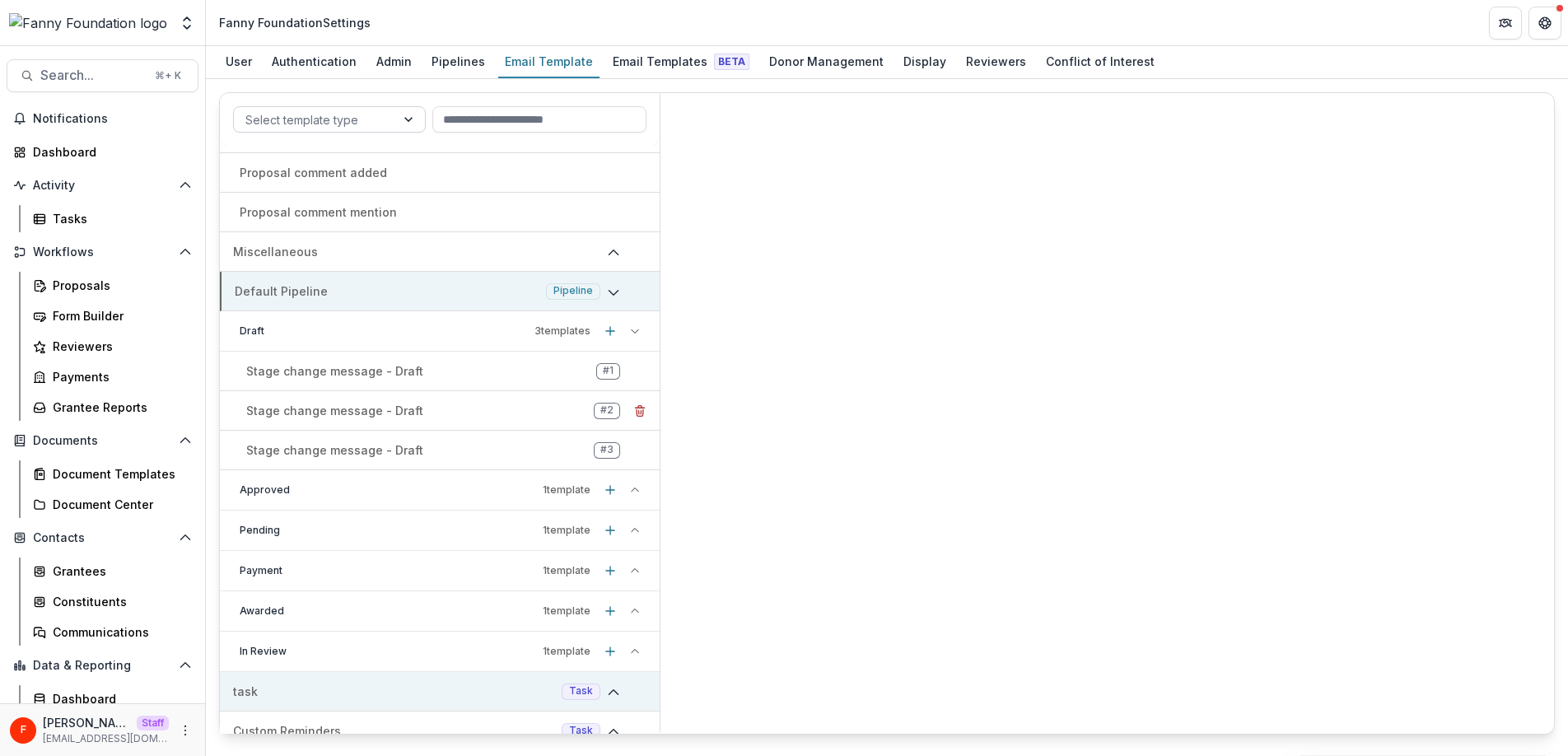
scroll to position [113, 0]
click at [410, 447] on p "Stage change message - Draft" at bounding box center [334, 448] width 177 height 17
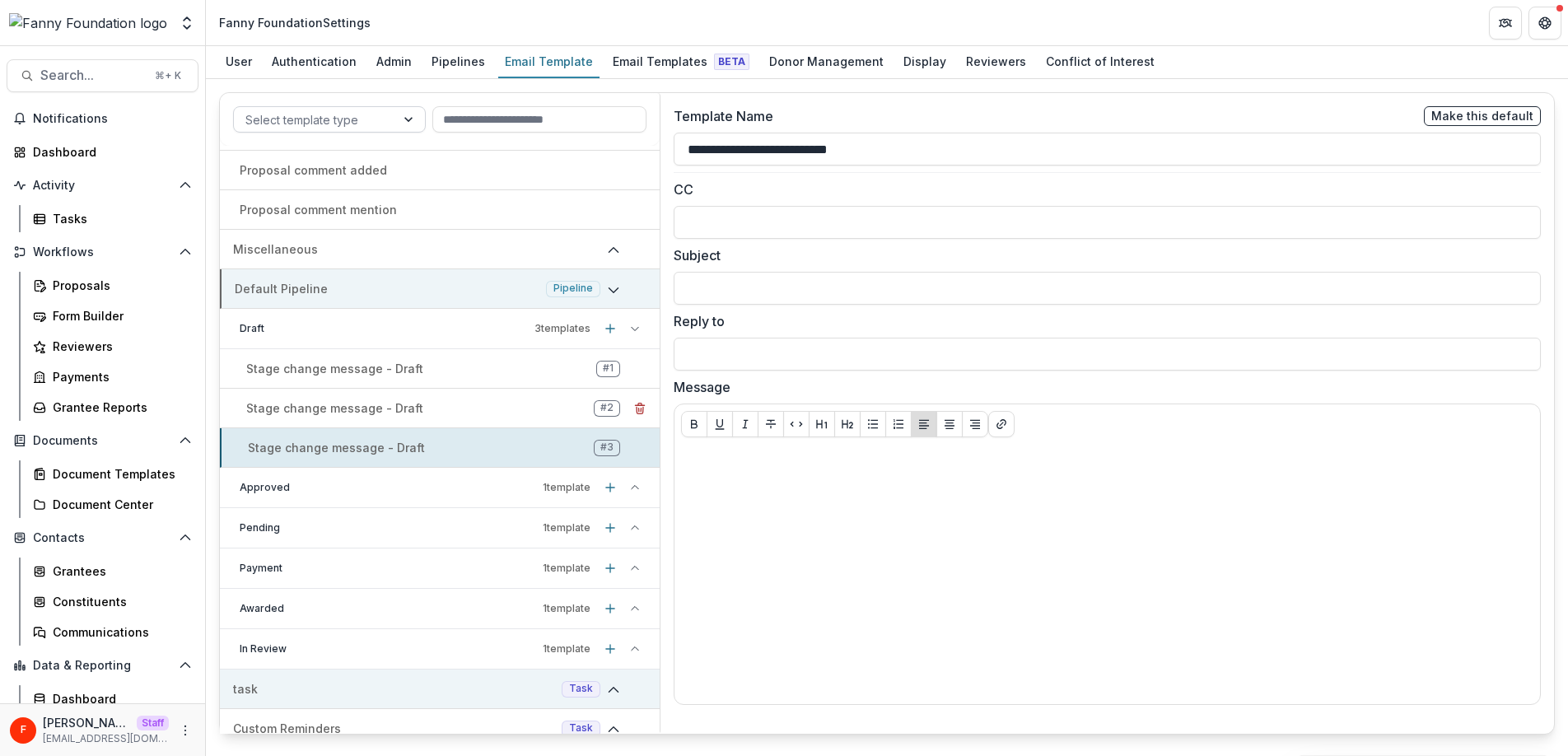
click at [446, 410] on div "Stage change message - Draft # 2" at bounding box center [439, 408] width 439 height 26
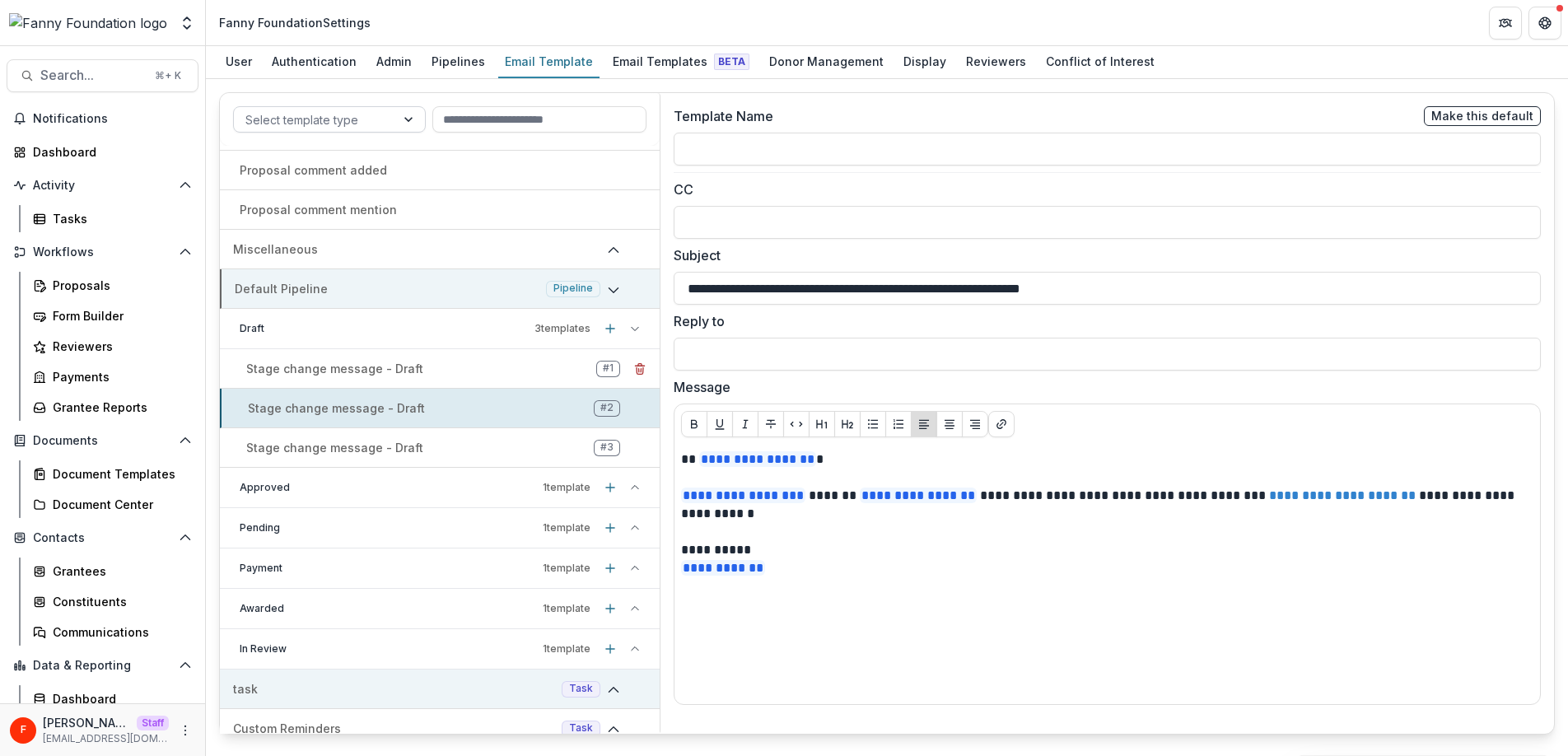
click at [440, 364] on div "Stage change message - Draft # 1" at bounding box center [439, 369] width 439 height 26
type input "**********"
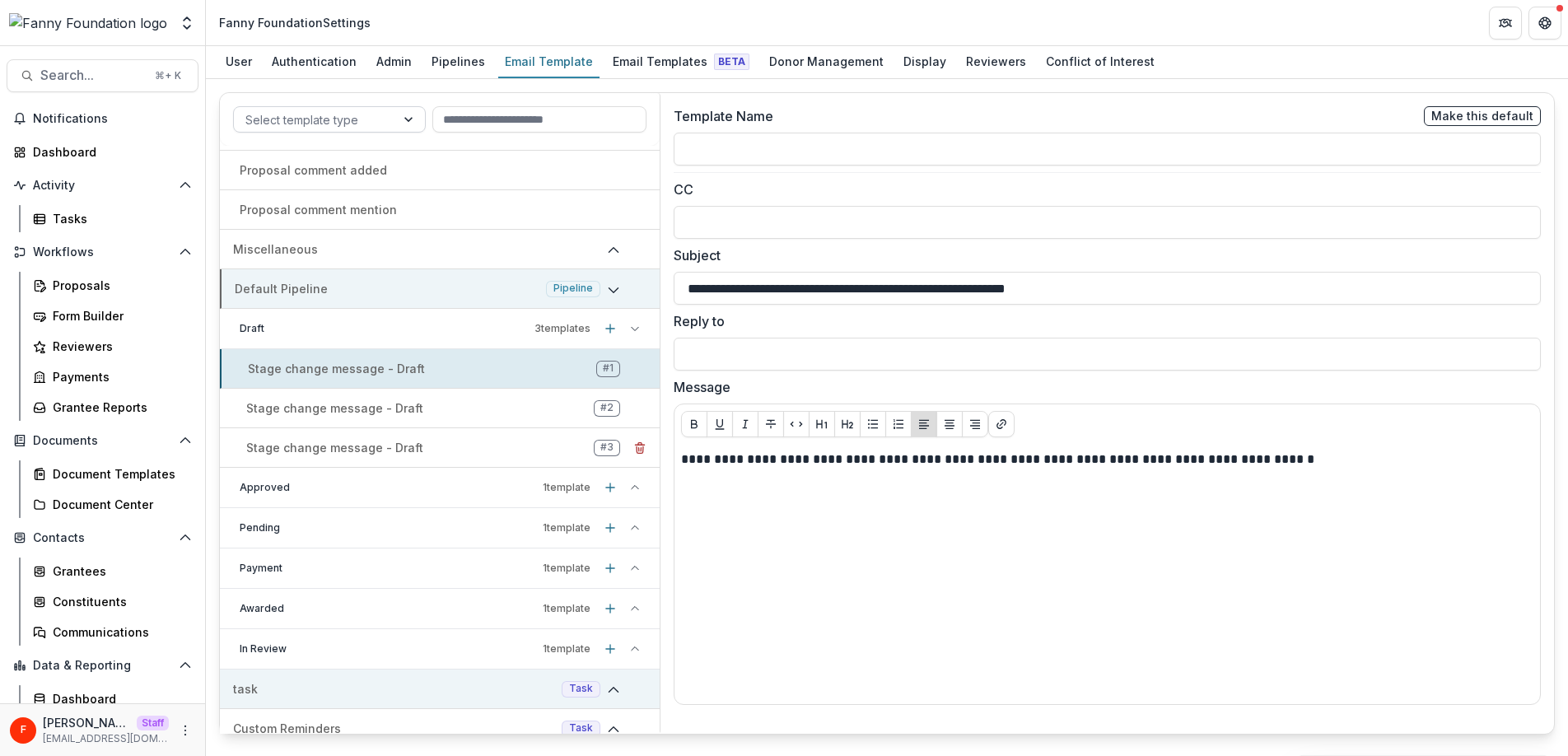
click at [443, 445] on div "Stage change message - Draft # 3" at bounding box center [439, 448] width 439 height 26
type input "**********"
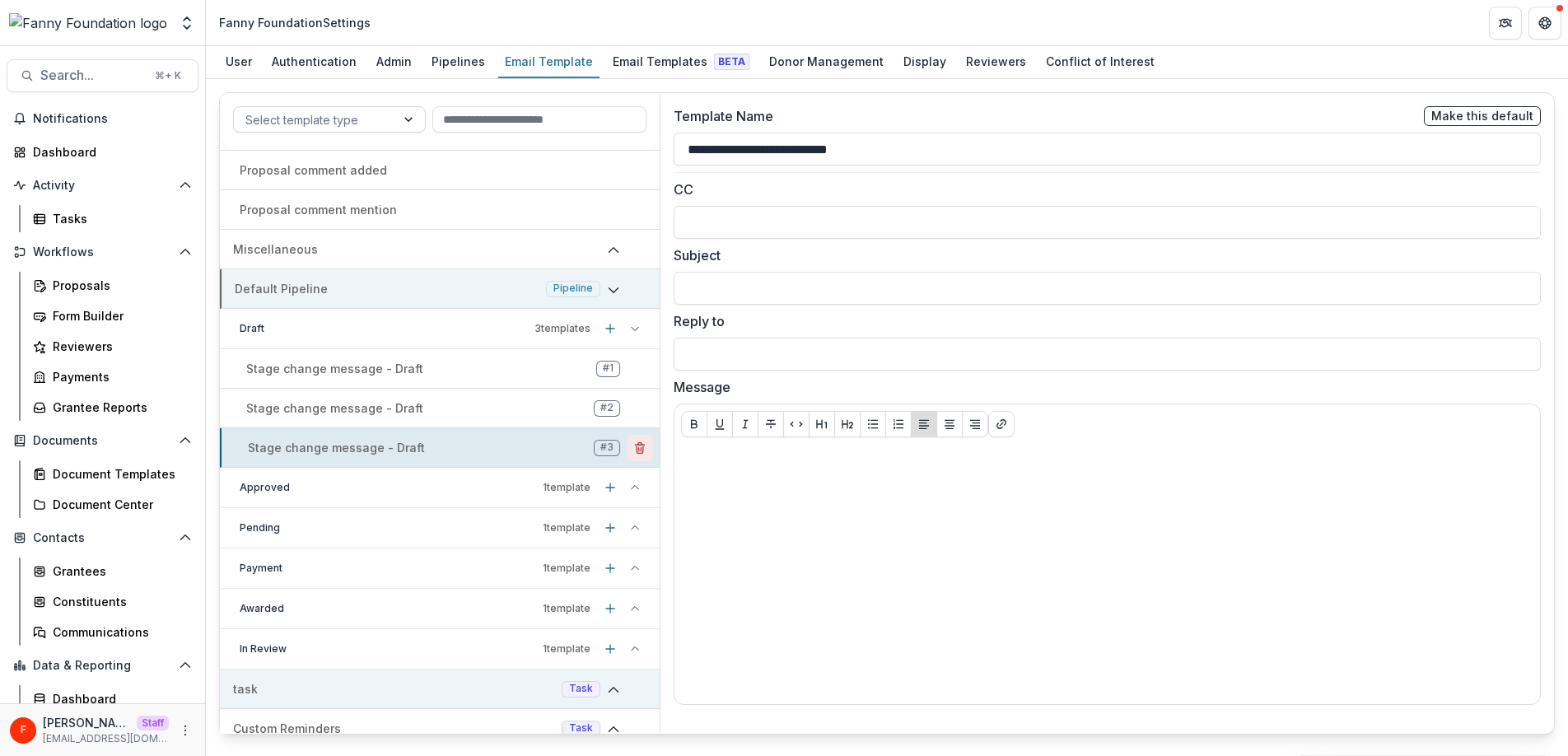
click at [637, 445] on icon "Delete template" at bounding box center [639, 447] width 13 height 13
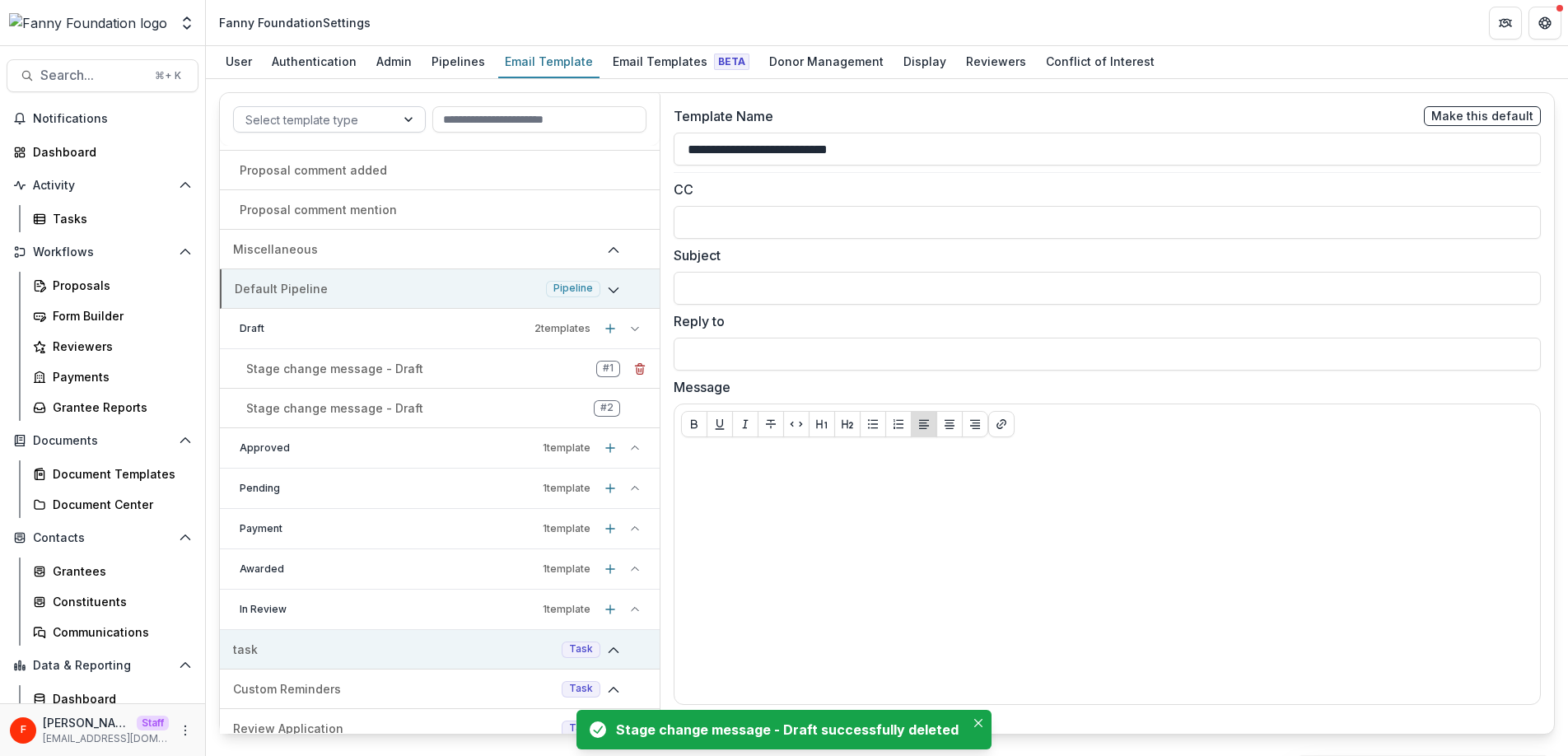
click at [475, 369] on div "Stage change message - Draft # 1" at bounding box center [439, 369] width 439 height 26
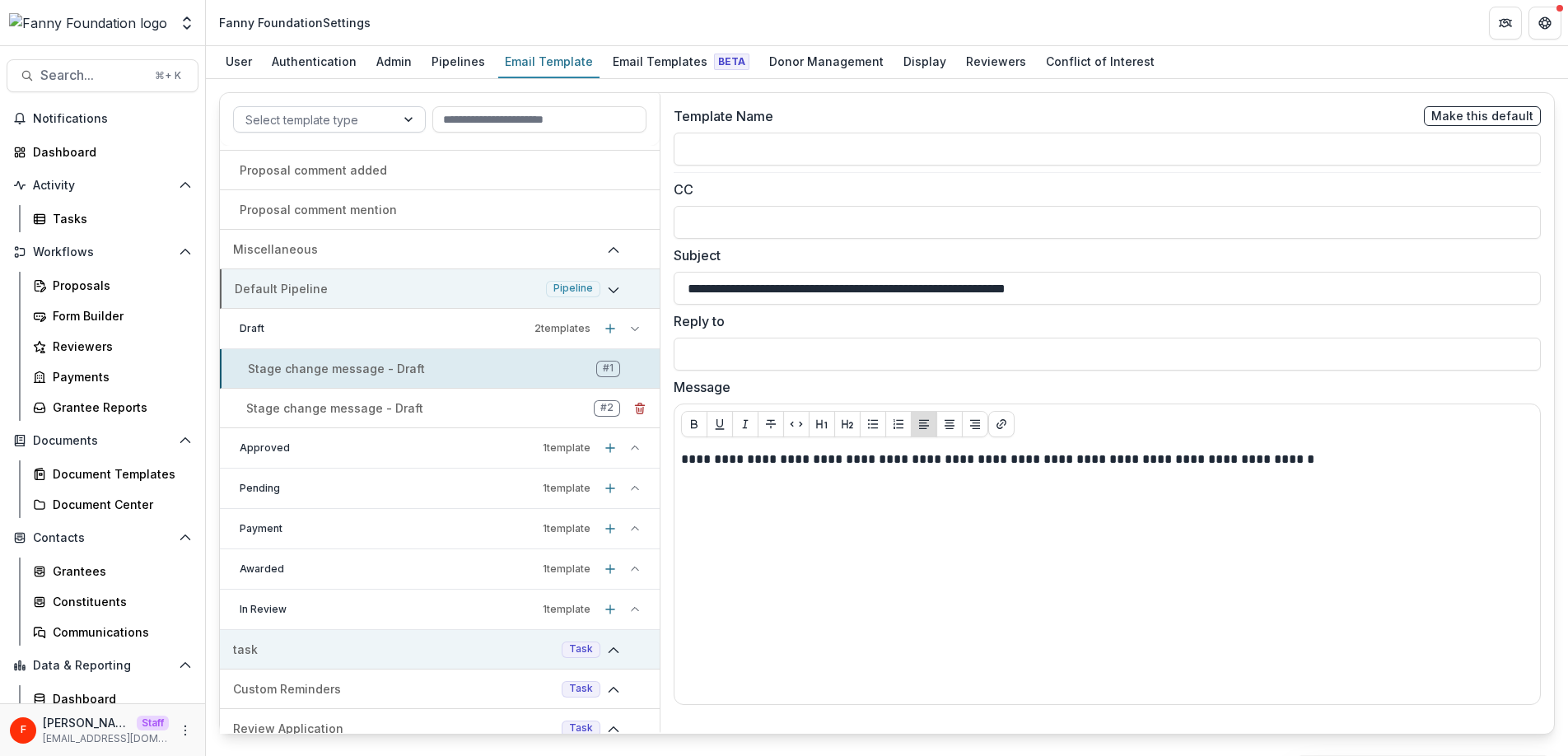
click at [456, 417] on div "Stage change message - Draft # 2" at bounding box center [439, 408] width 439 height 26
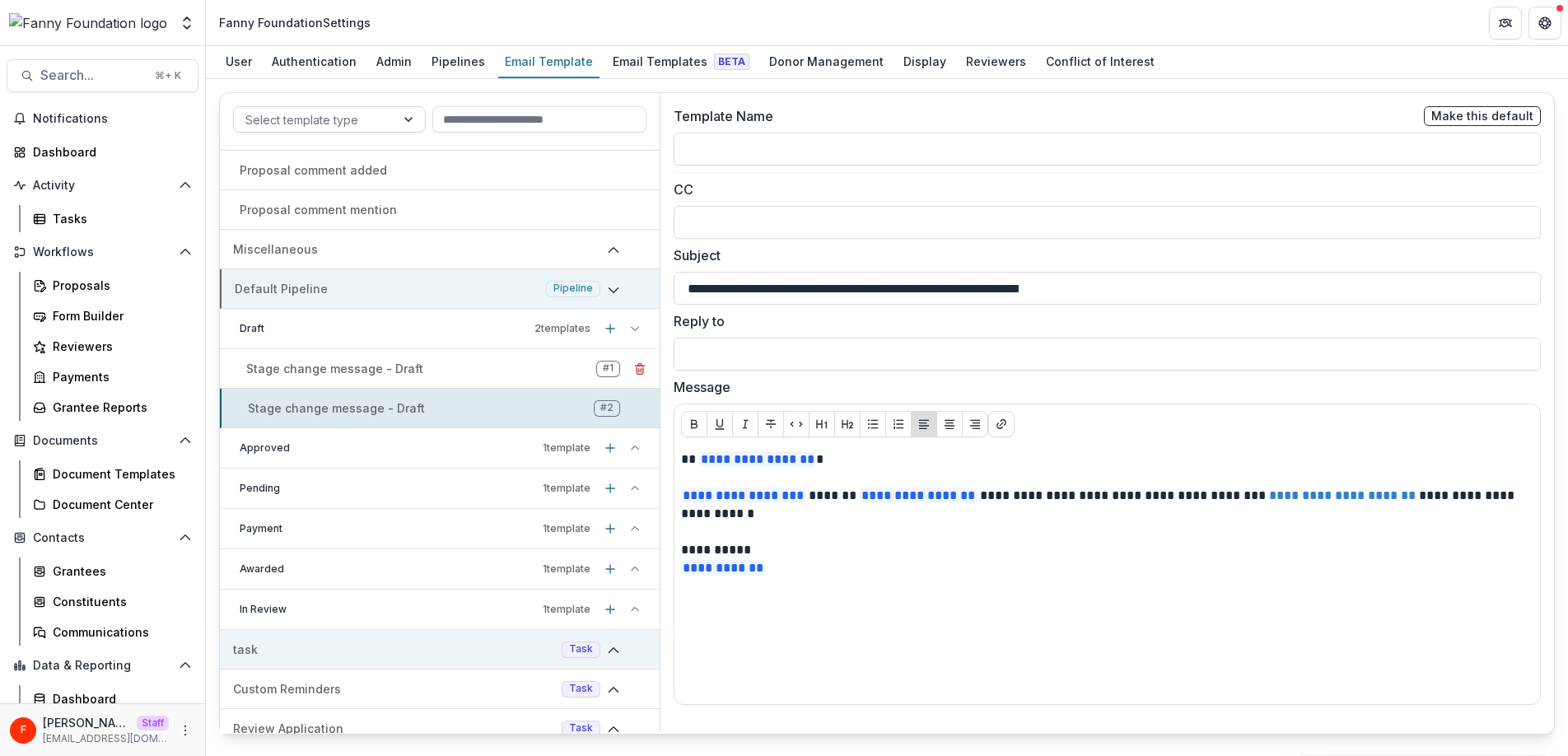
click at [462, 373] on div "Stage change message - Draft # 1" at bounding box center [439, 369] width 439 height 26
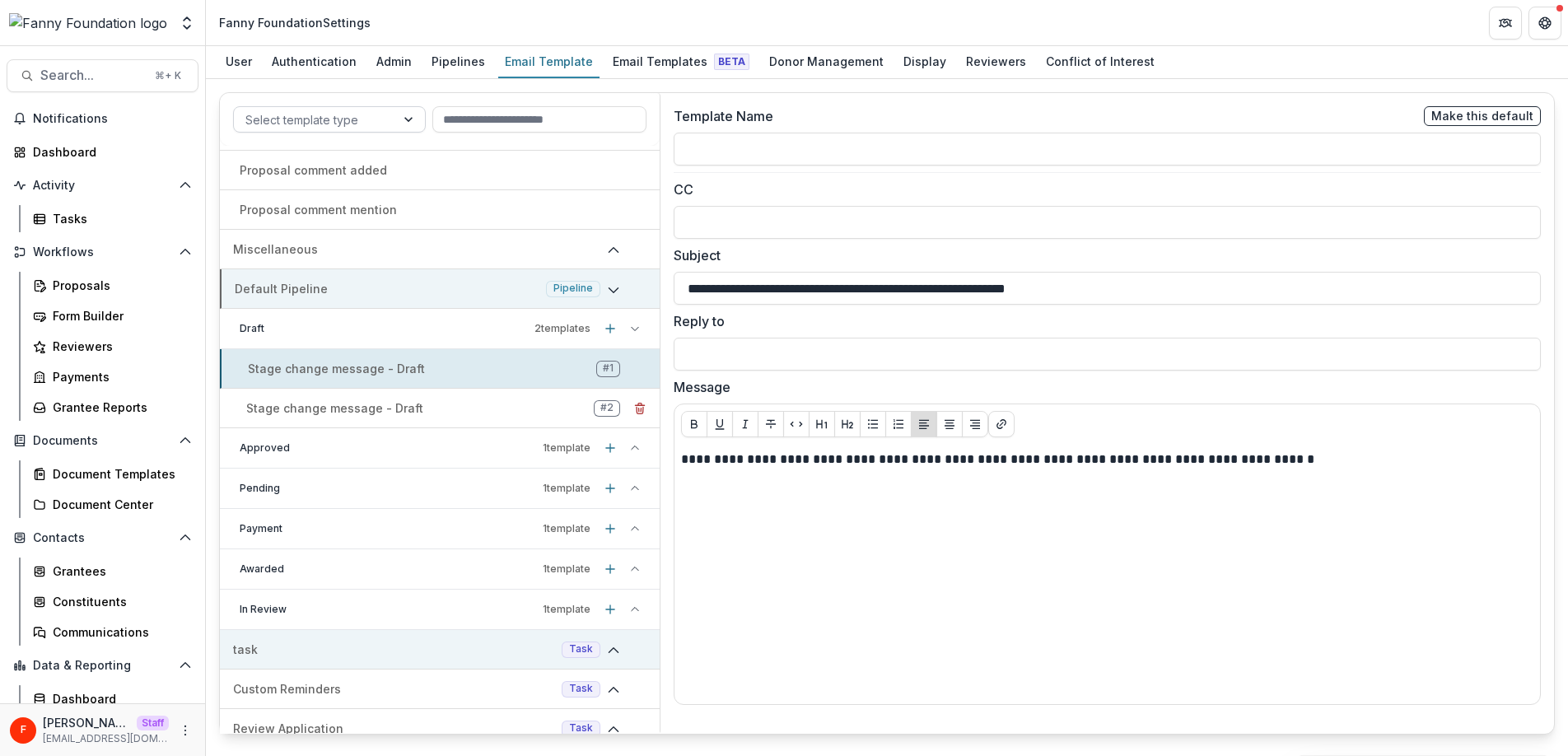
click at [470, 405] on div "Stage change message - Draft # 2" at bounding box center [439, 408] width 439 height 26
type input "**********"
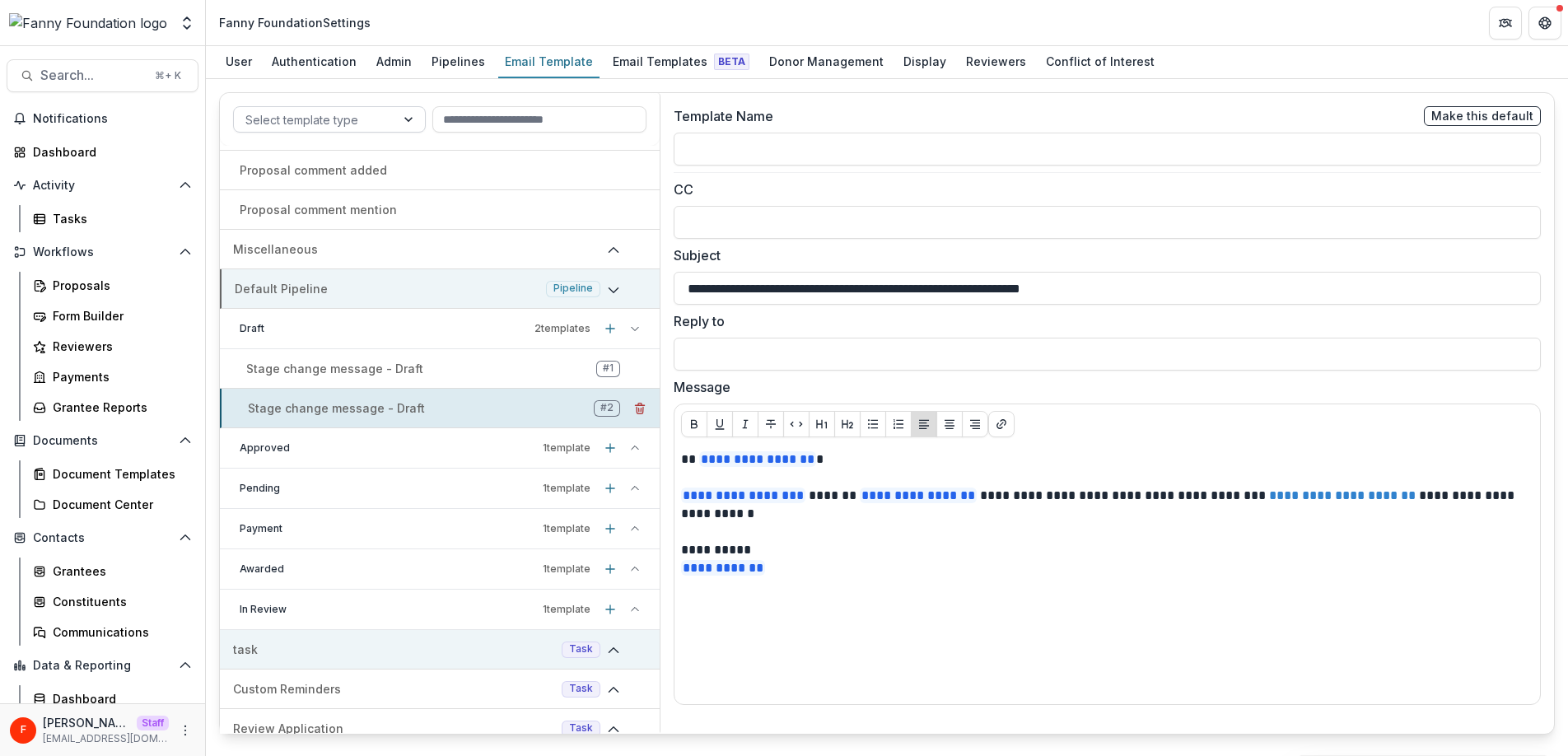
scroll to position [115, 0]
click at [641, 62] on div "Email Templates Beta" at bounding box center [681, 61] width 150 height 24
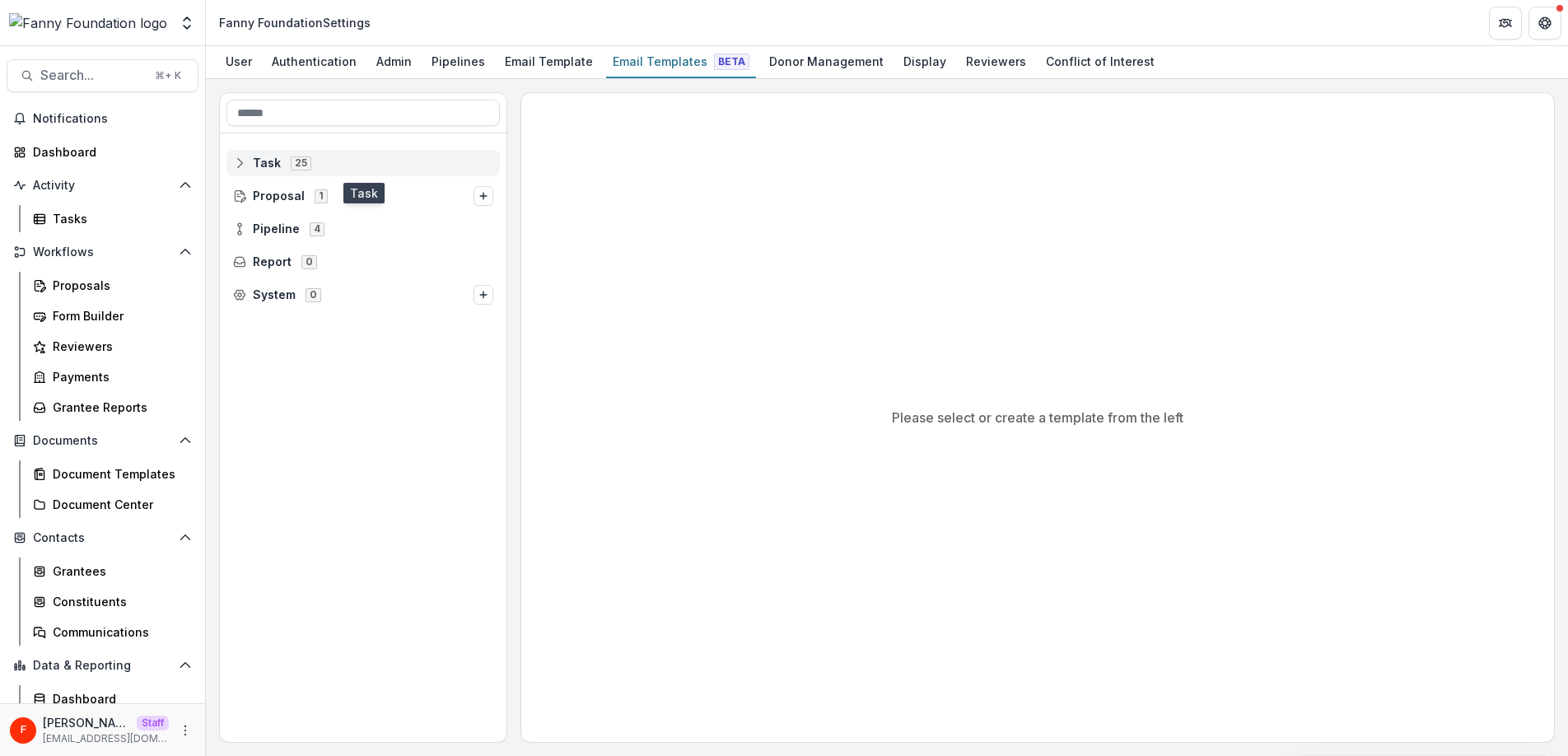
click at [262, 160] on span "Task" at bounding box center [267, 163] width 28 height 14
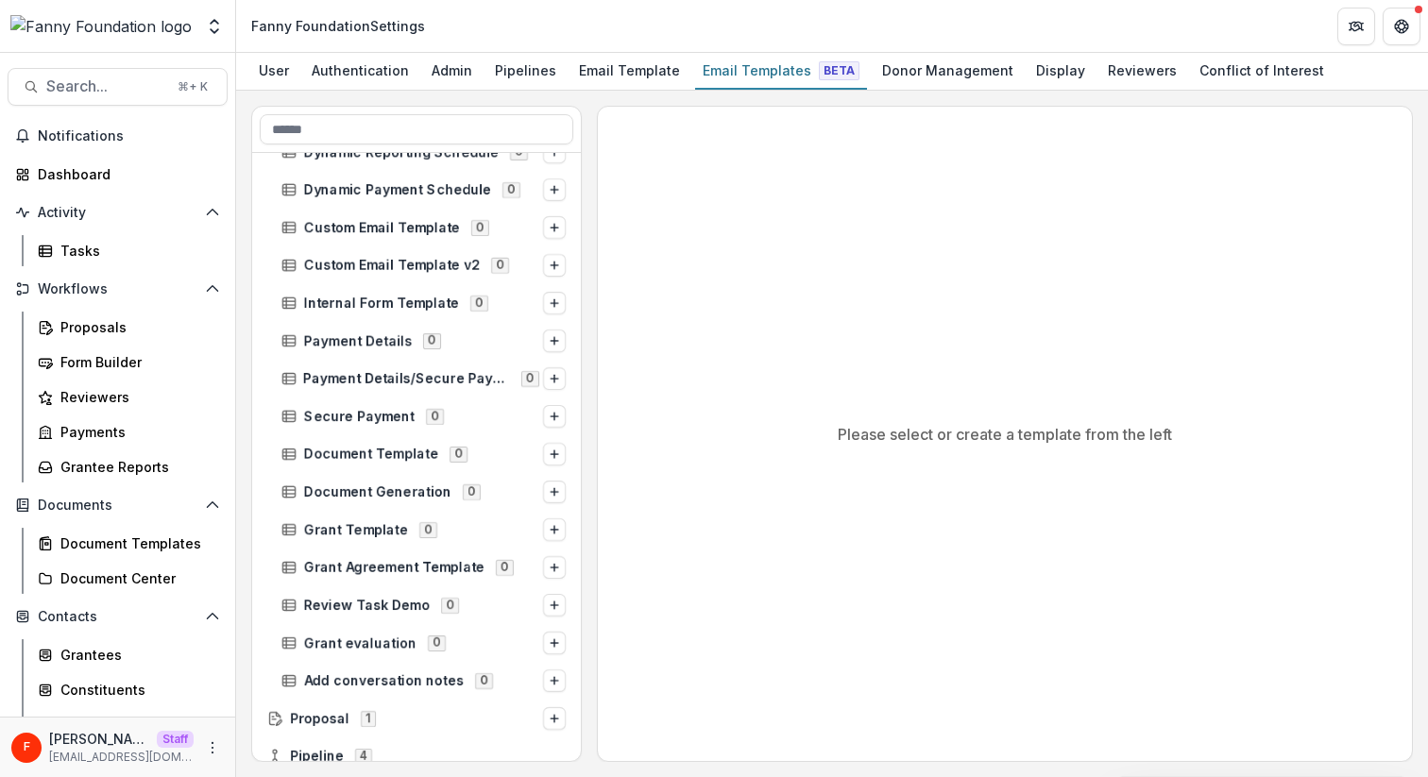
scroll to position [451, 0]
